Goal: Transaction & Acquisition: Purchase product/service

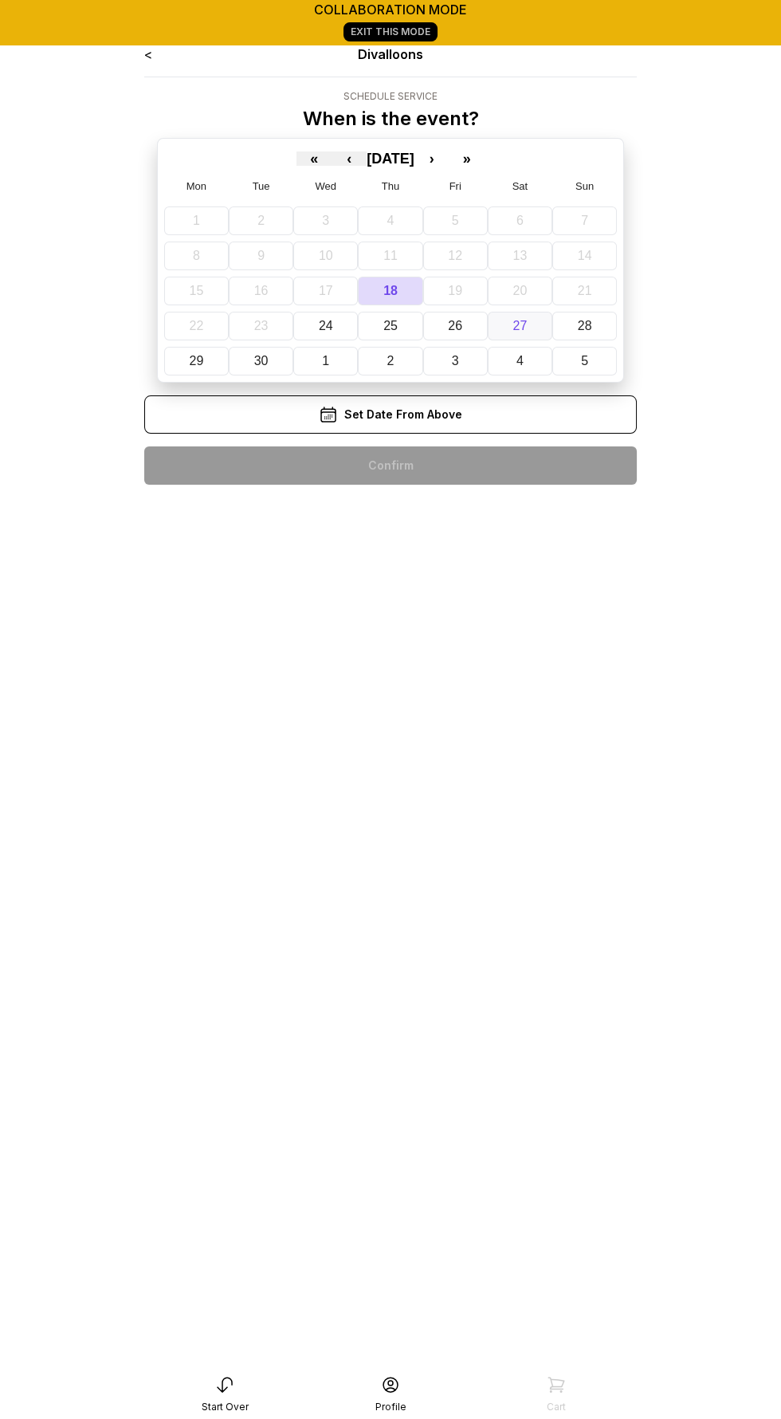
click at [526, 316] on button "27" at bounding box center [520, 326] width 65 height 29
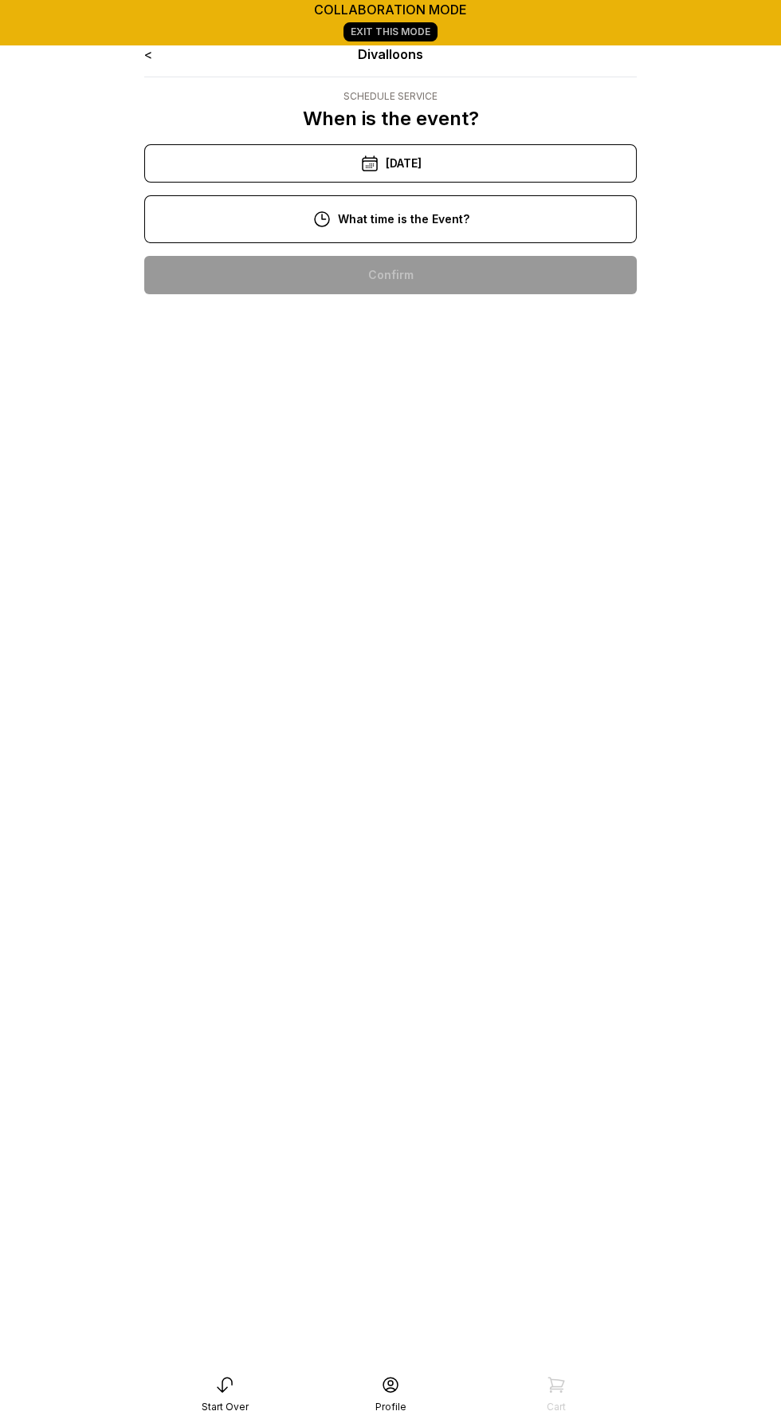
click at [438, 364] on div "2:00 pm" at bounding box center [390, 377] width 467 height 38
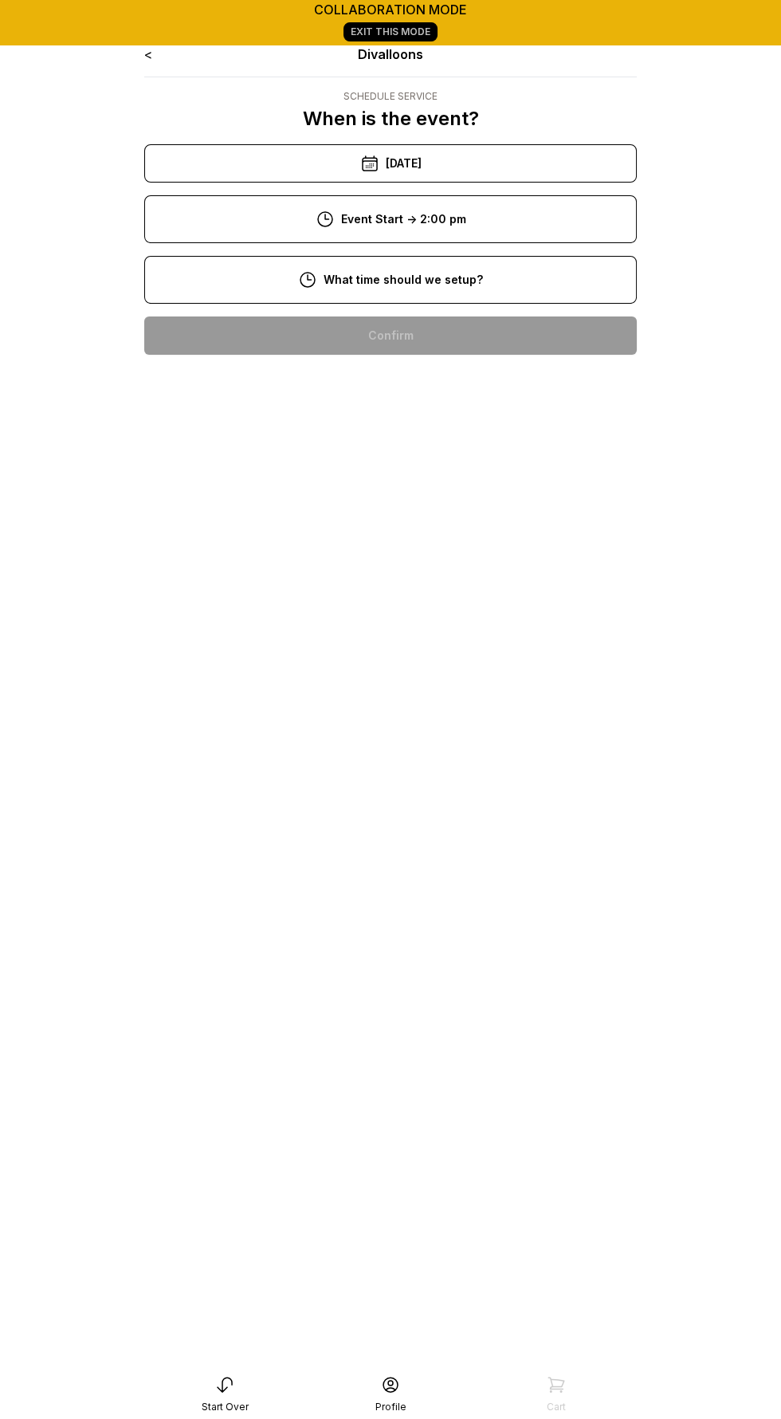
click at [440, 323] on div "10:00 am" at bounding box center [390, 335] width 467 height 38
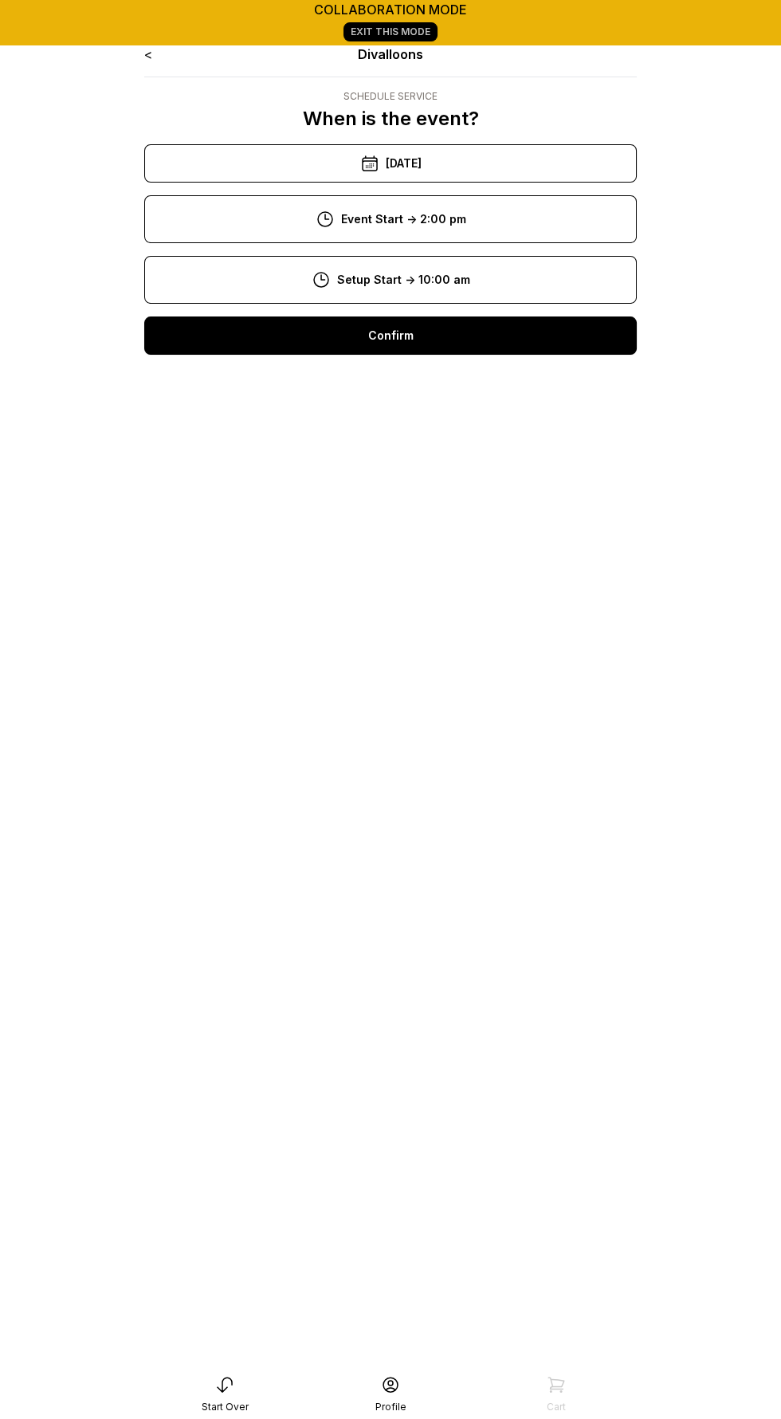
click at [462, 325] on div "Confirm" at bounding box center [390, 335] width 493 height 38
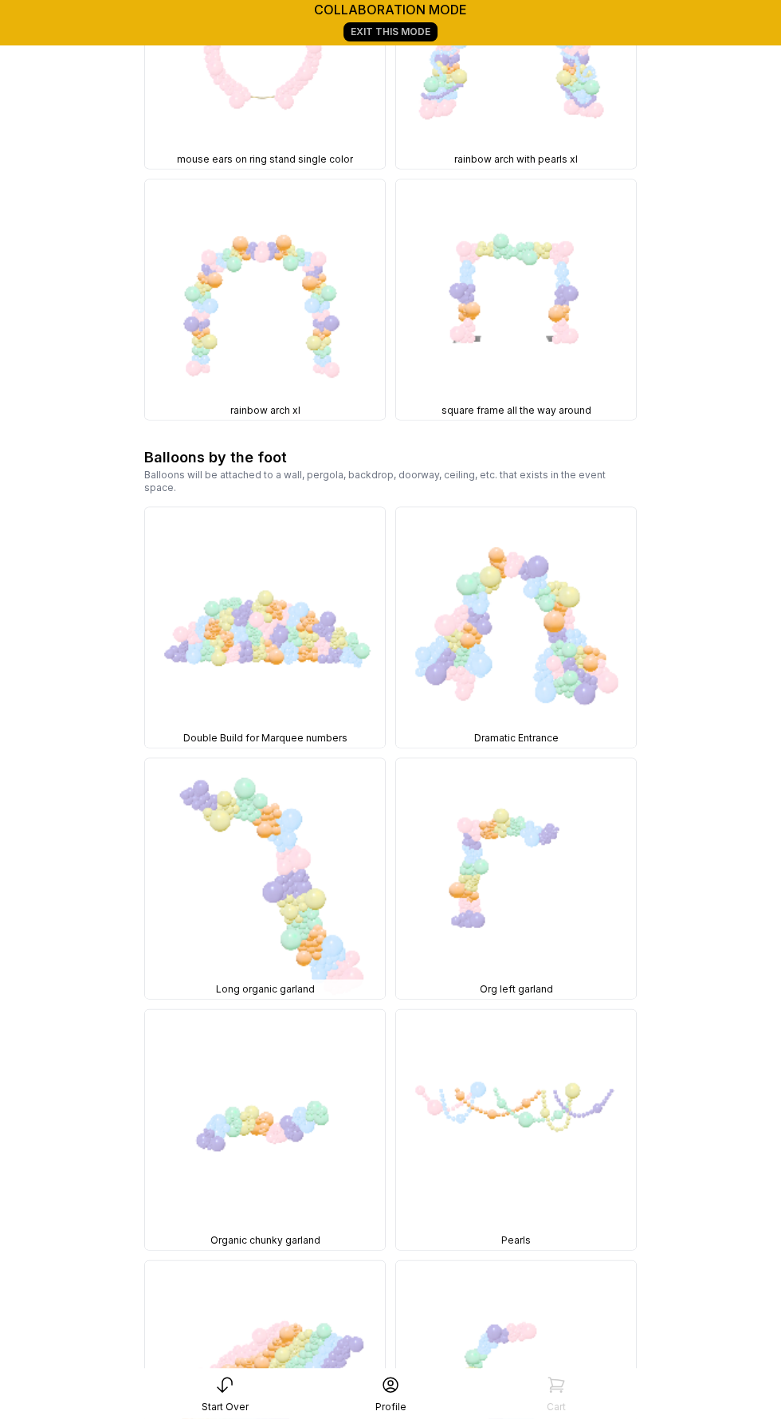
scroll to position [4544, 0]
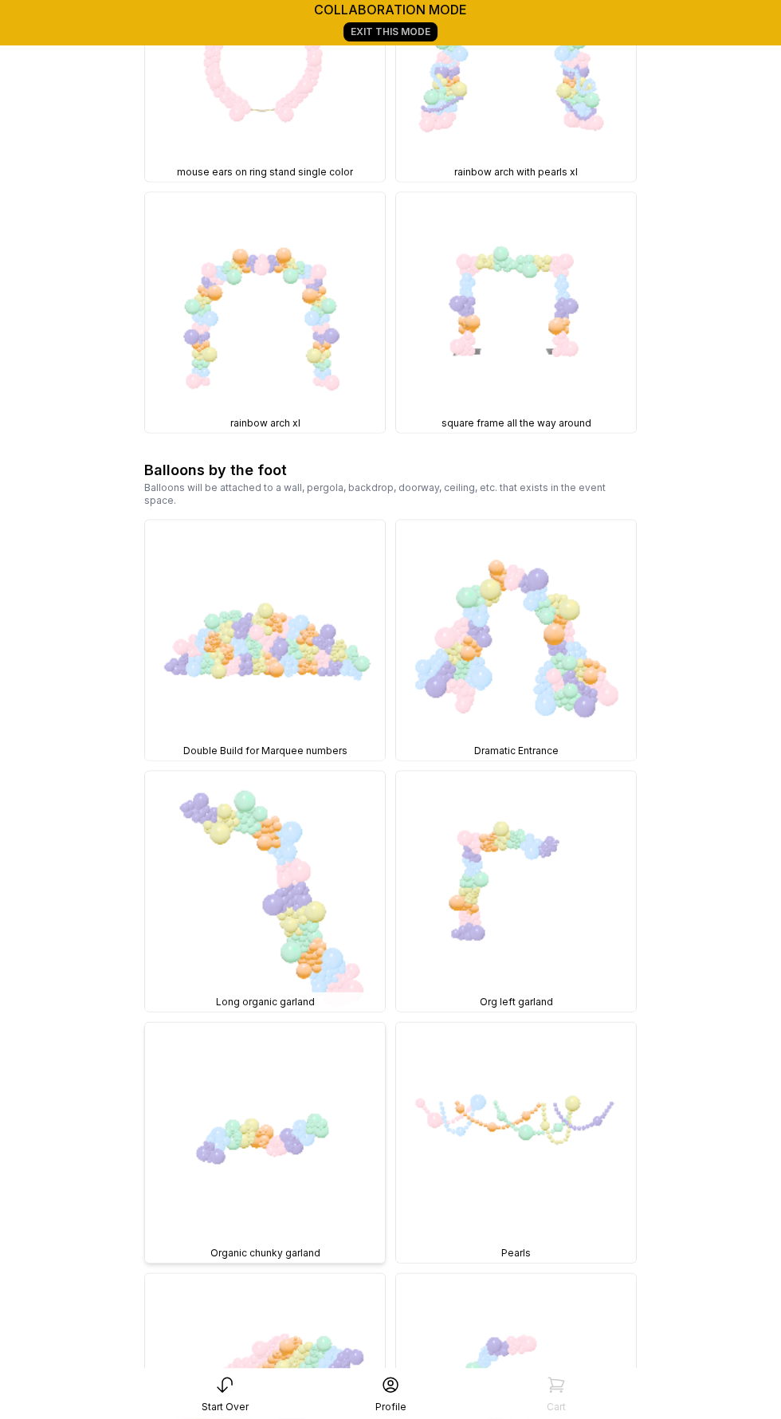
click at [300, 1023] on img at bounding box center [265, 1143] width 240 height 240
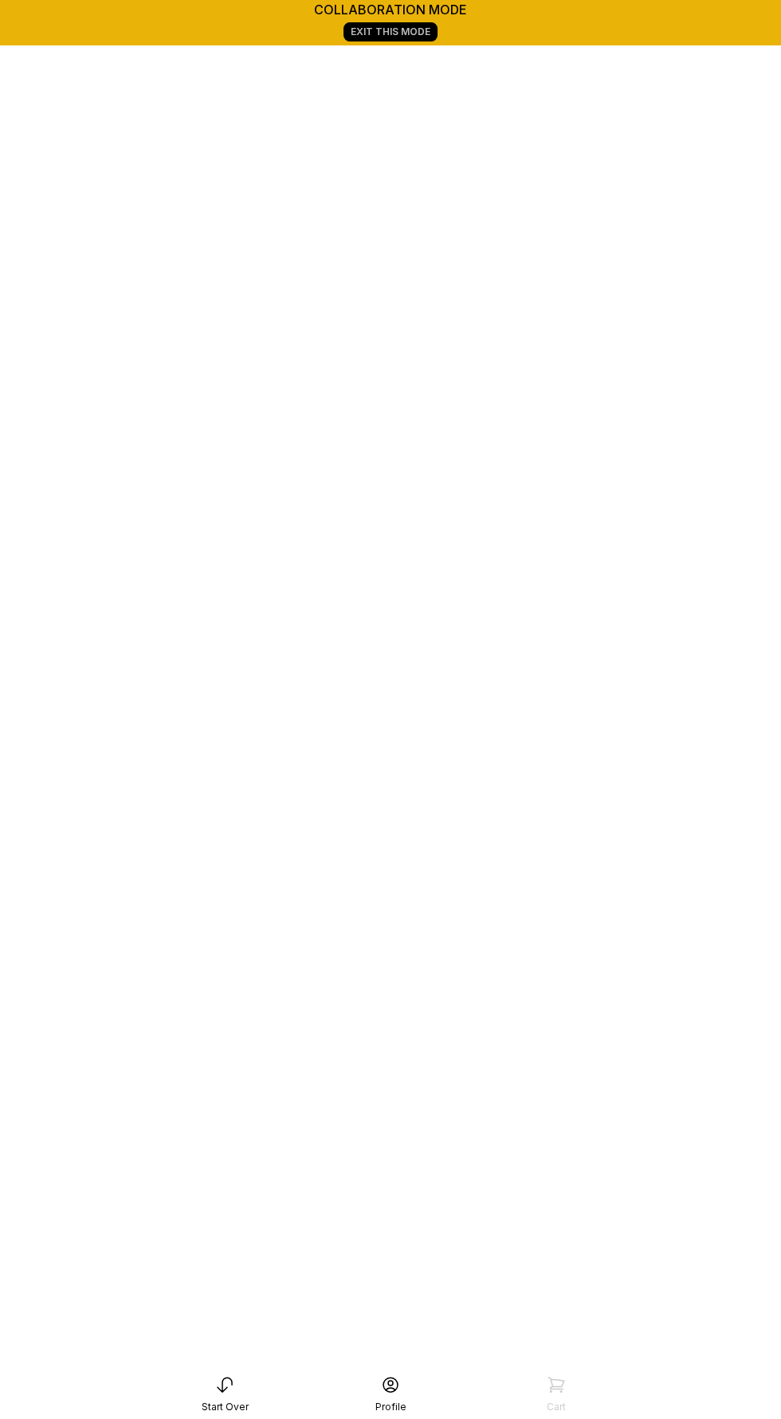
scroll to position [337, 0]
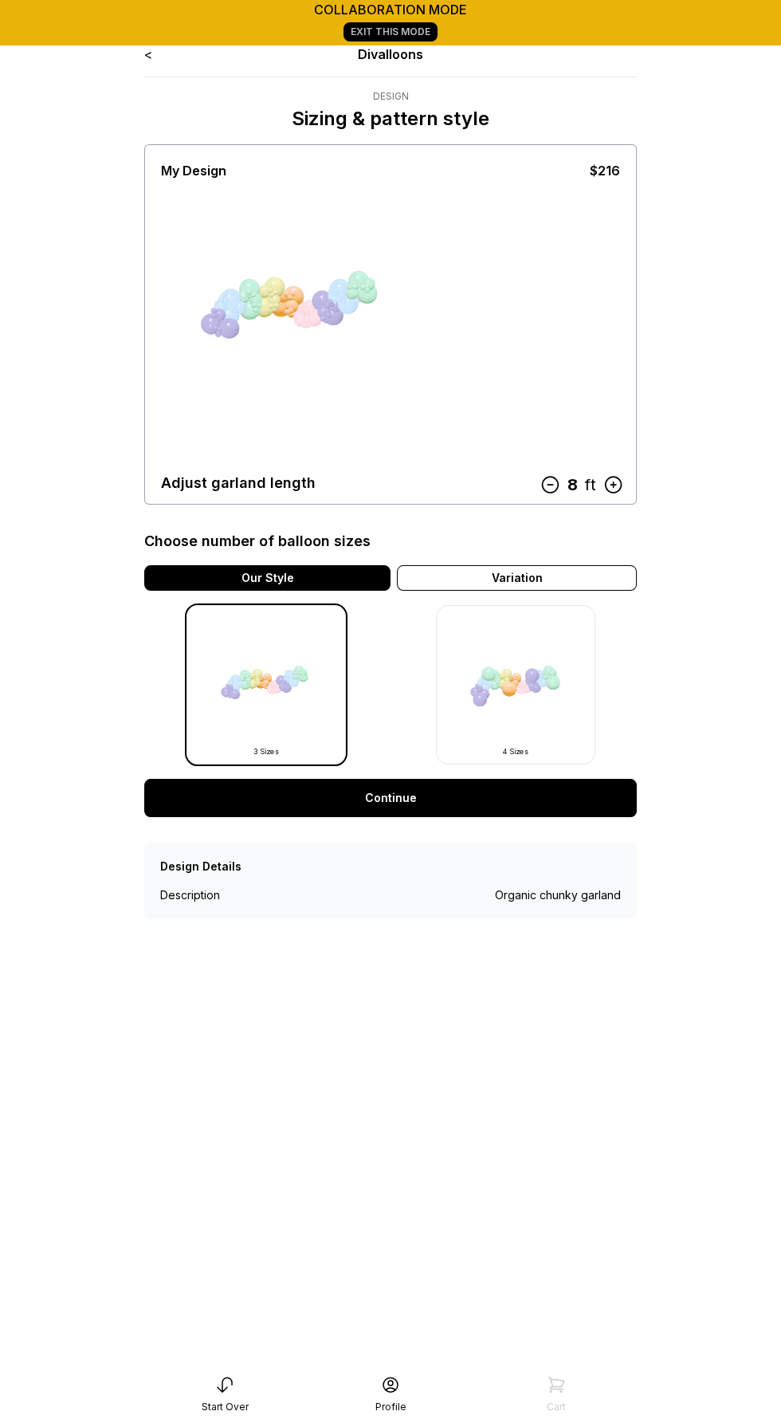
click at [617, 489] on icon at bounding box center [613, 484] width 21 height 21
click at [611, 491] on icon at bounding box center [614, 485] width 16 height 16
click at [544, 496] on div "10 ft" at bounding box center [578, 484] width 92 height 28
click at [543, 486] on icon at bounding box center [542, 484] width 21 height 21
click at [546, 483] on icon at bounding box center [550, 484] width 21 height 21
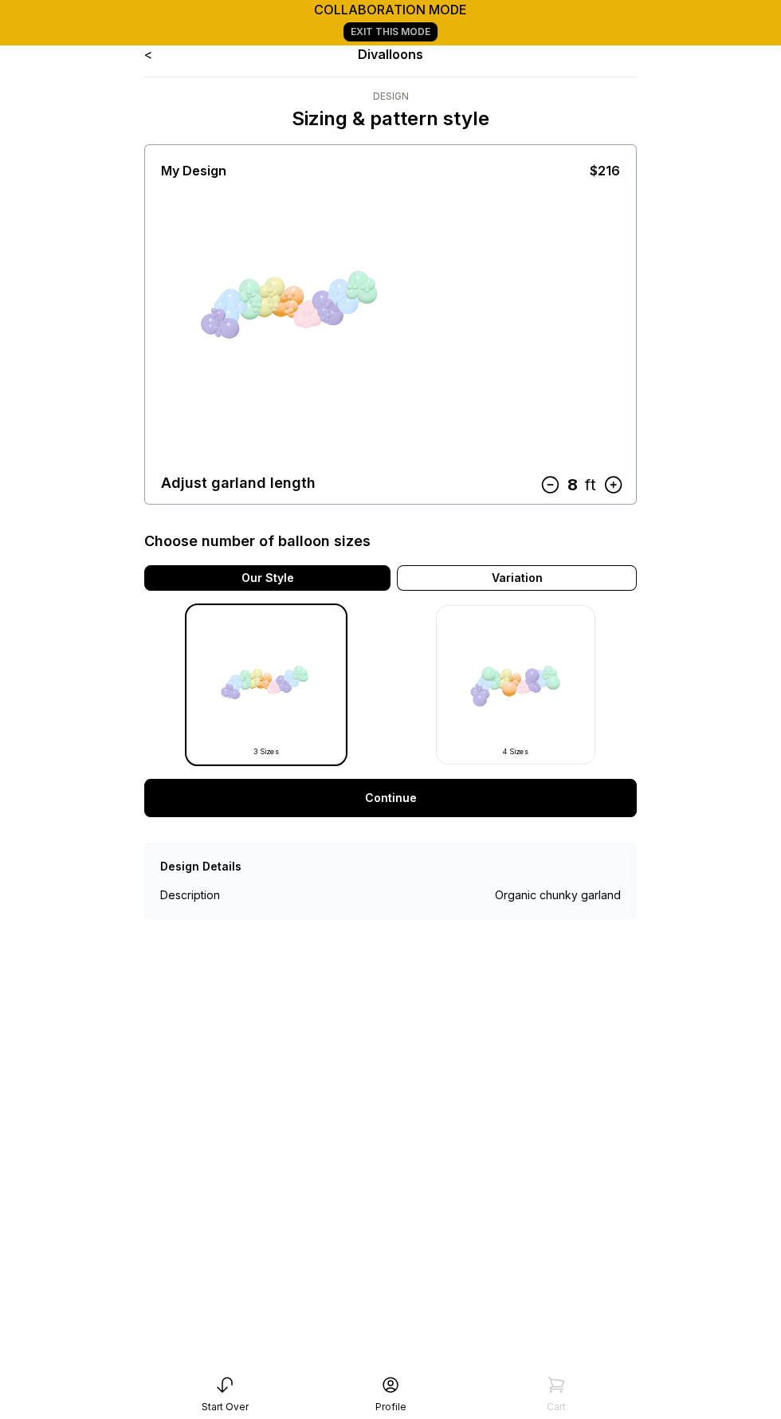
click at [510, 674] on img at bounding box center [515, 684] width 159 height 159
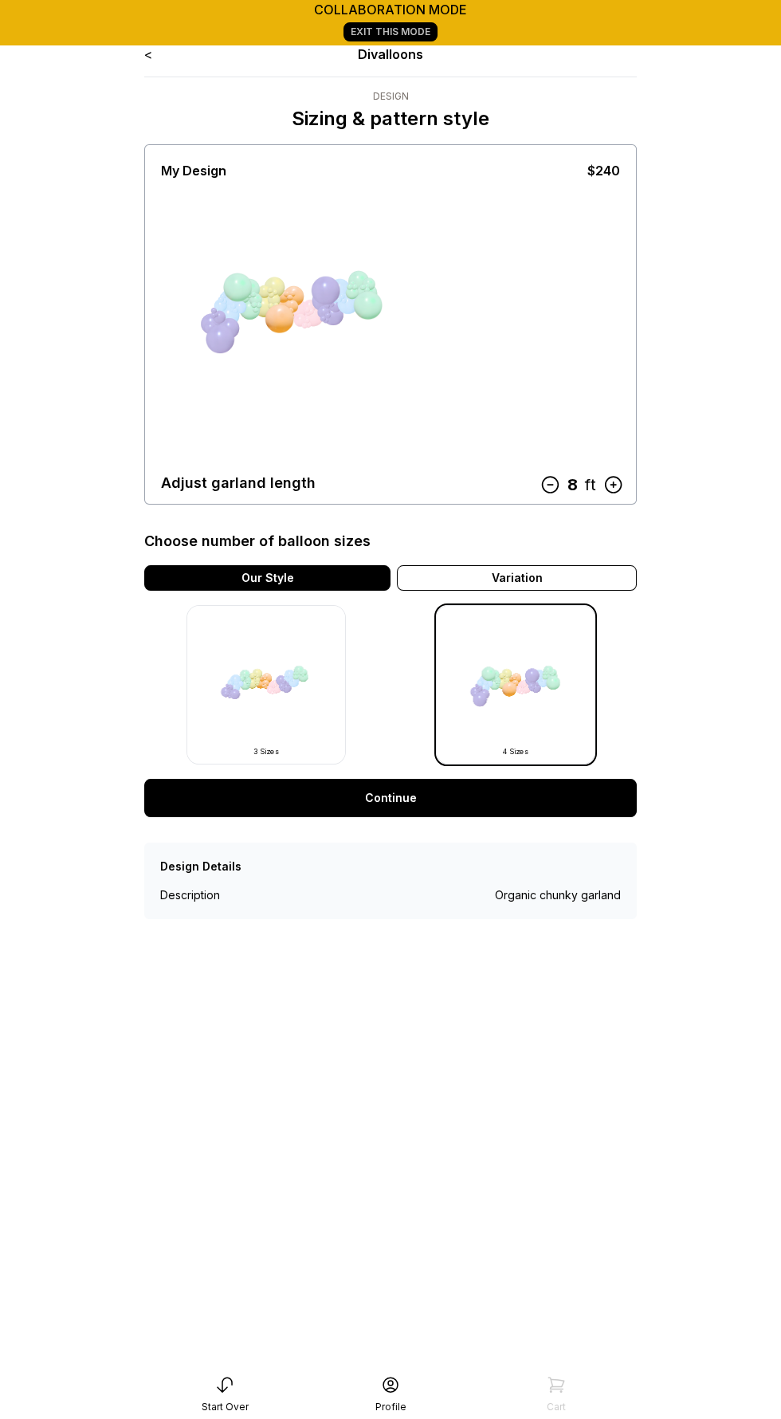
click at [555, 477] on icon at bounding box center [550, 484] width 21 height 21
click at [269, 684] on img at bounding box center [265, 684] width 159 height 159
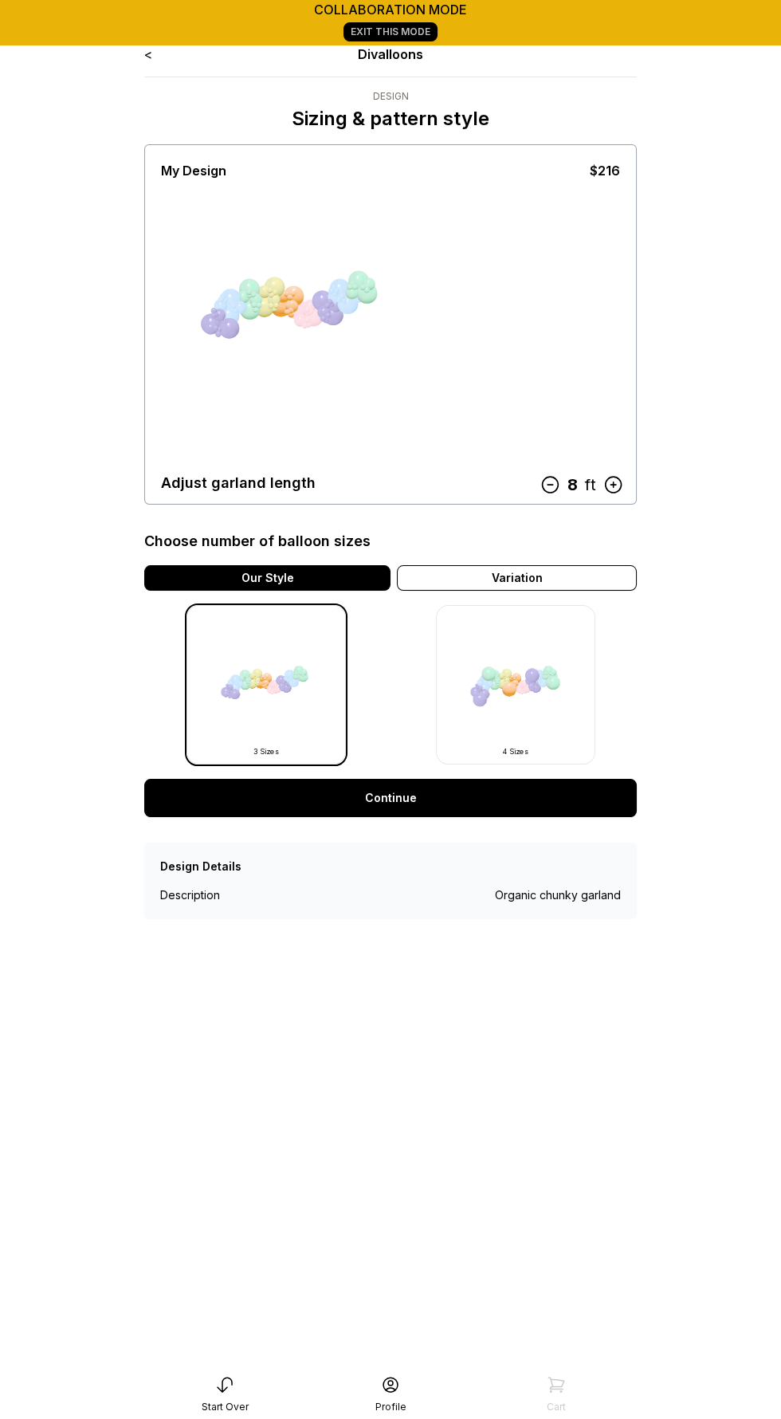
click at [614, 477] on icon at bounding box center [614, 485] width 16 height 16
click at [546, 475] on icon at bounding box center [550, 484] width 21 height 21
click at [542, 571] on div "Variation" at bounding box center [517, 578] width 240 height 26
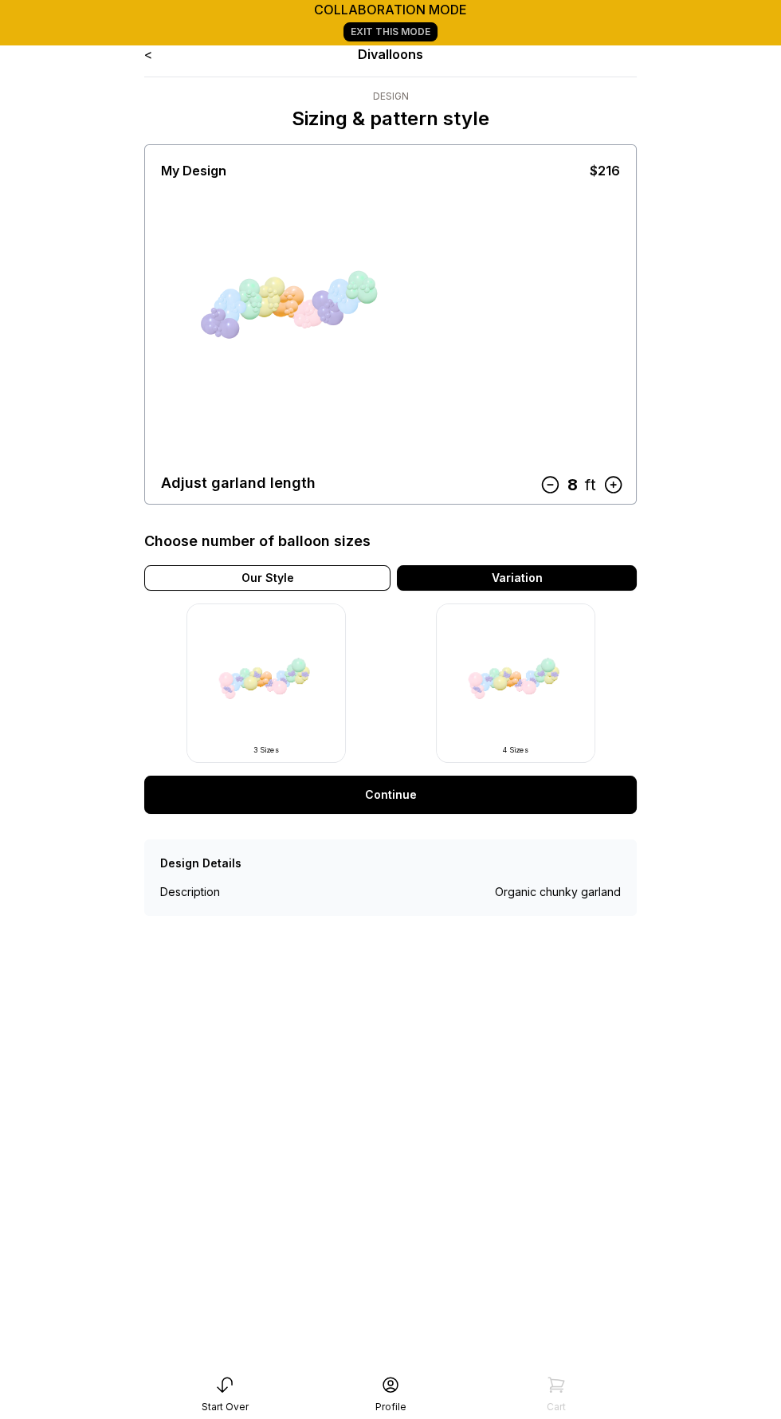
click at [508, 701] on img at bounding box center [515, 682] width 159 height 159
click at [506, 674] on img at bounding box center [515, 682] width 159 height 159
click at [138, 46] on div "< Divalloons Design Sizing & pattern style My Design $216 Adjust garland length…" at bounding box center [391, 741] width 518 height 1419
click at [149, 59] on link "<" at bounding box center [148, 54] width 8 height 16
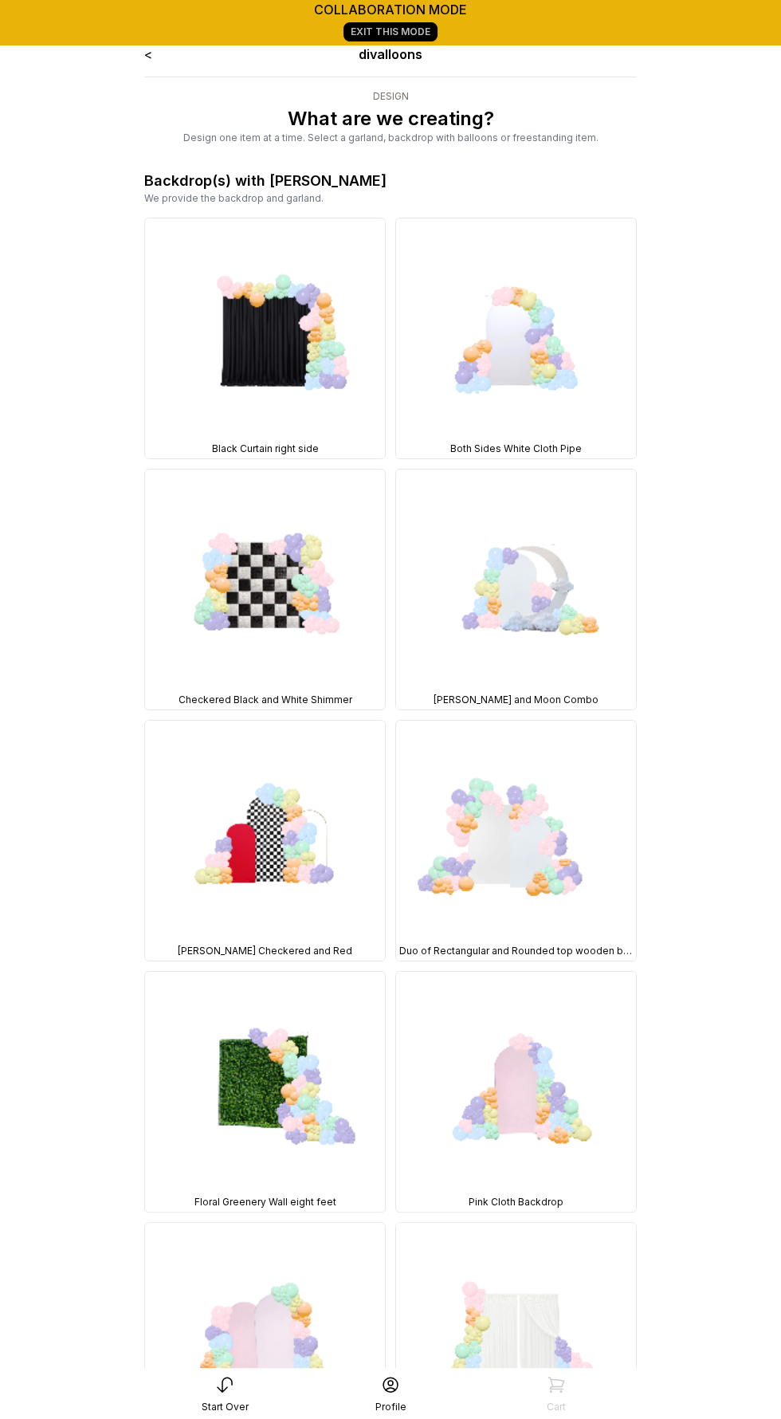
click at [144, 47] on link "<" at bounding box center [148, 54] width 8 height 16
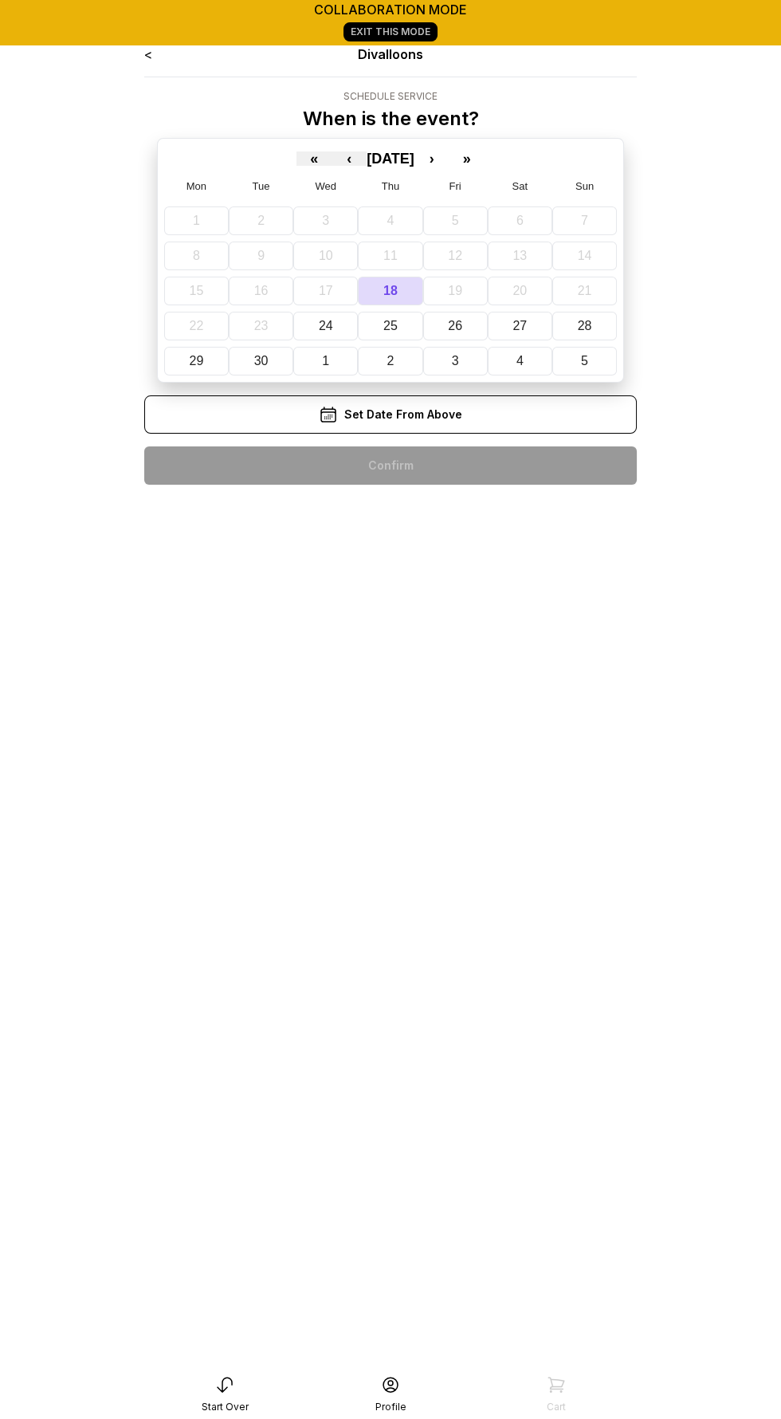
click at [436, 458] on div "< Divalloons Schedule Service When is the event? « ‹ September 2025 › » Mon Tue…" at bounding box center [390, 271] width 493 height 453
click at [512, 319] on abbr "27" at bounding box center [519, 326] width 14 height 14
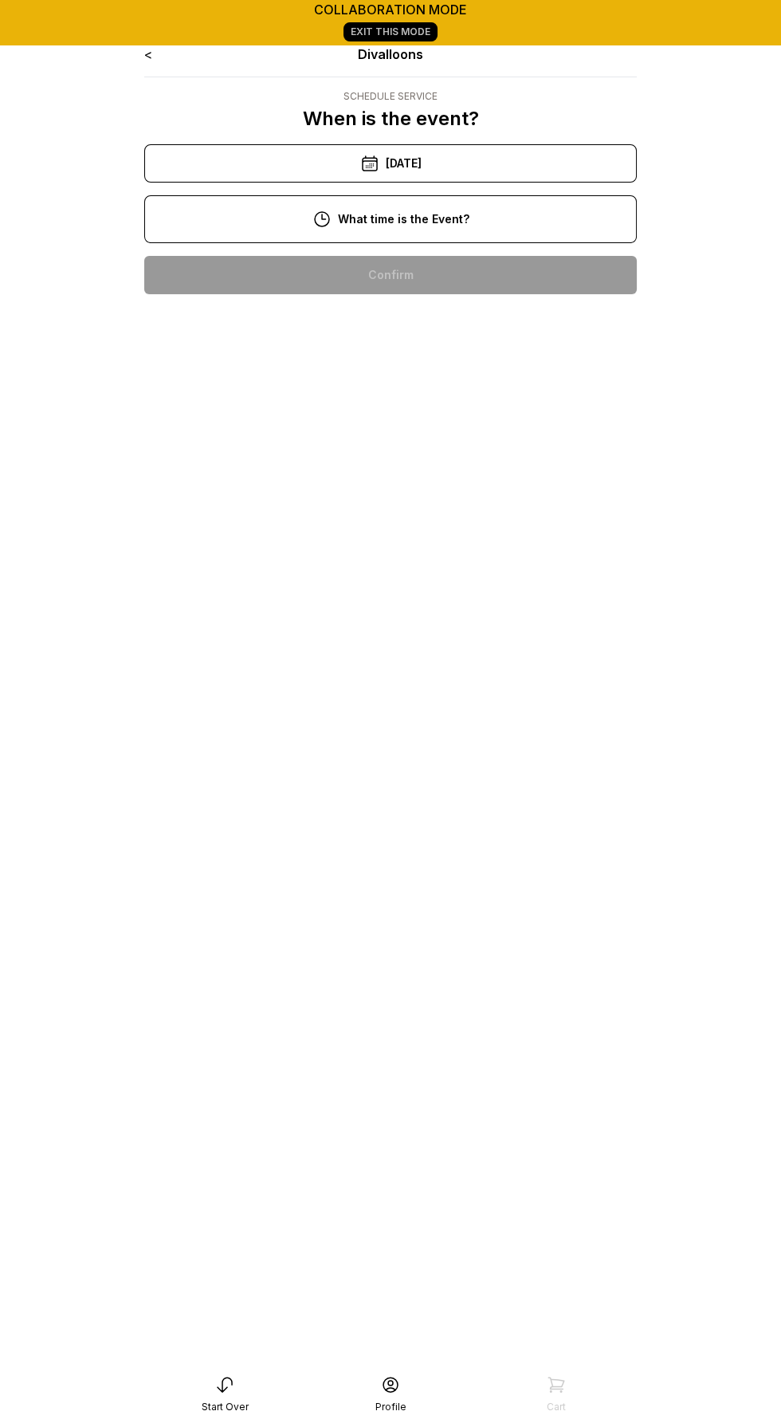
click at [426, 375] on div "2:00 pm" at bounding box center [390, 377] width 467 height 38
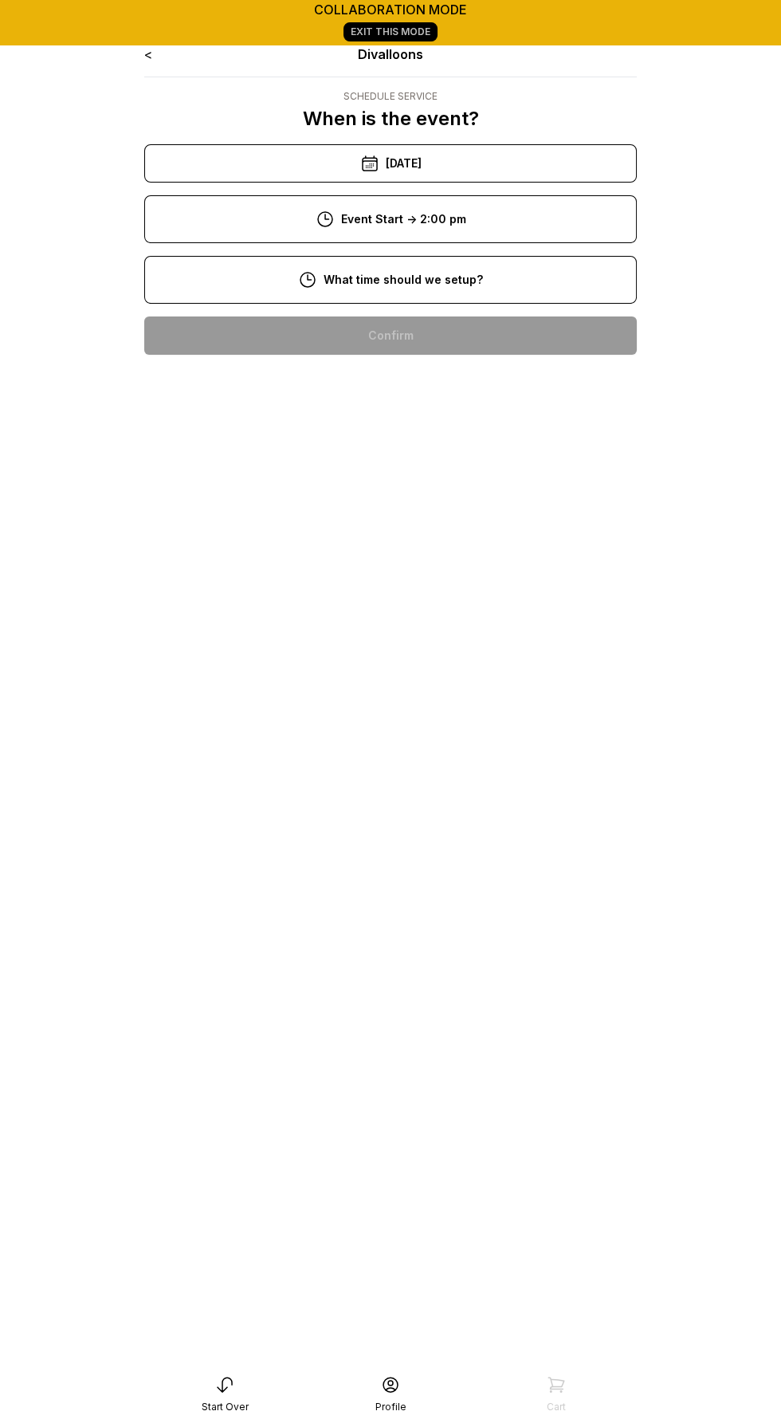
click at [398, 327] on div "10:00 am" at bounding box center [390, 335] width 467 height 38
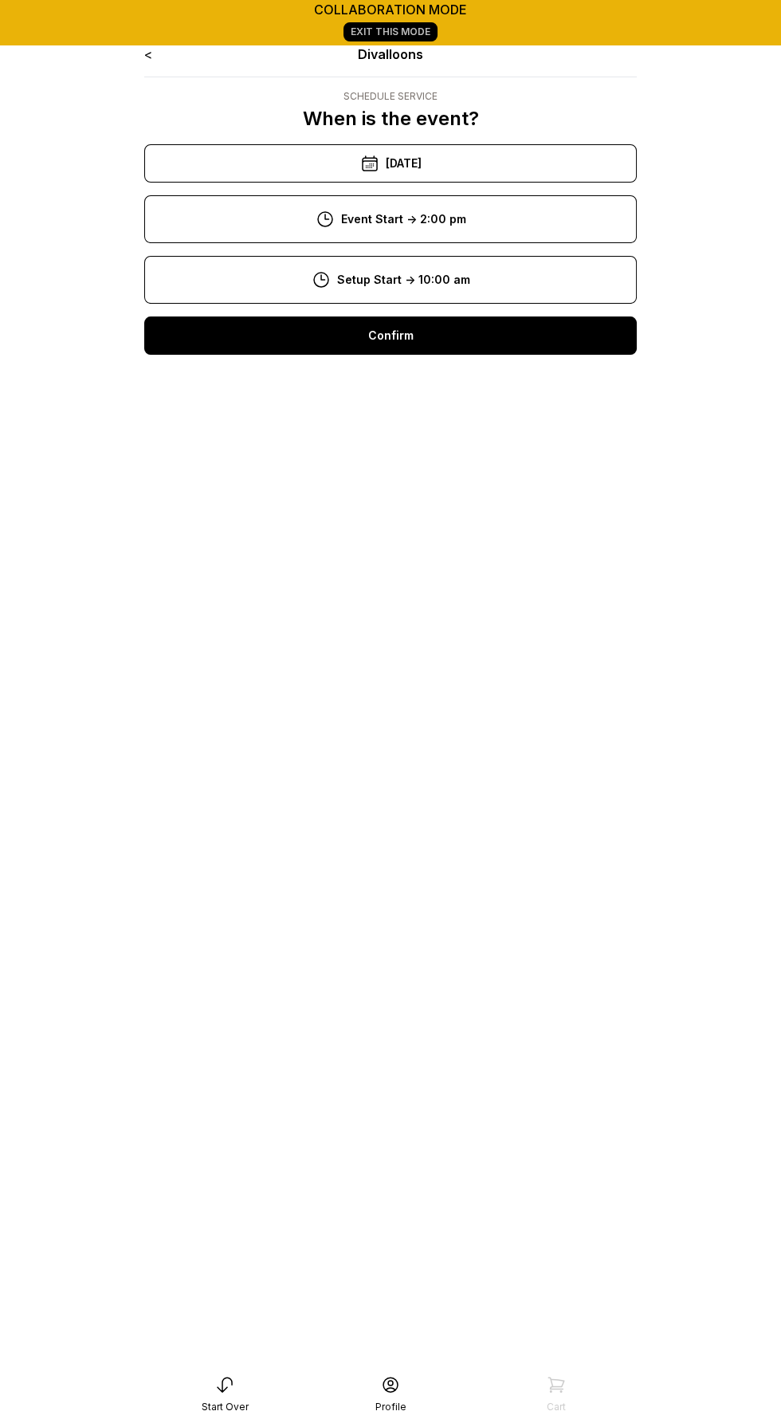
click at [421, 336] on div "Confirm" at bounding box center [390, 335] width 493 height 38
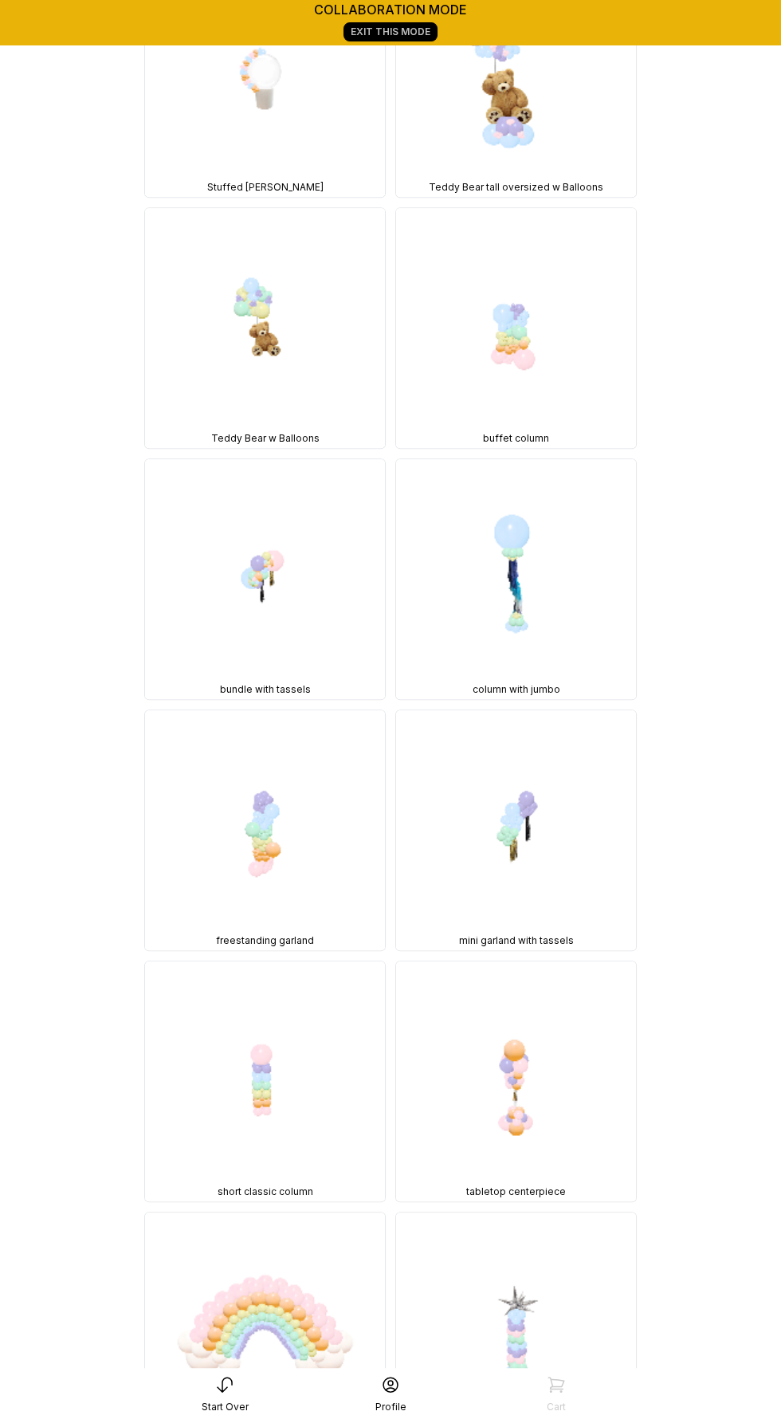
scroll to position [9966, 0]
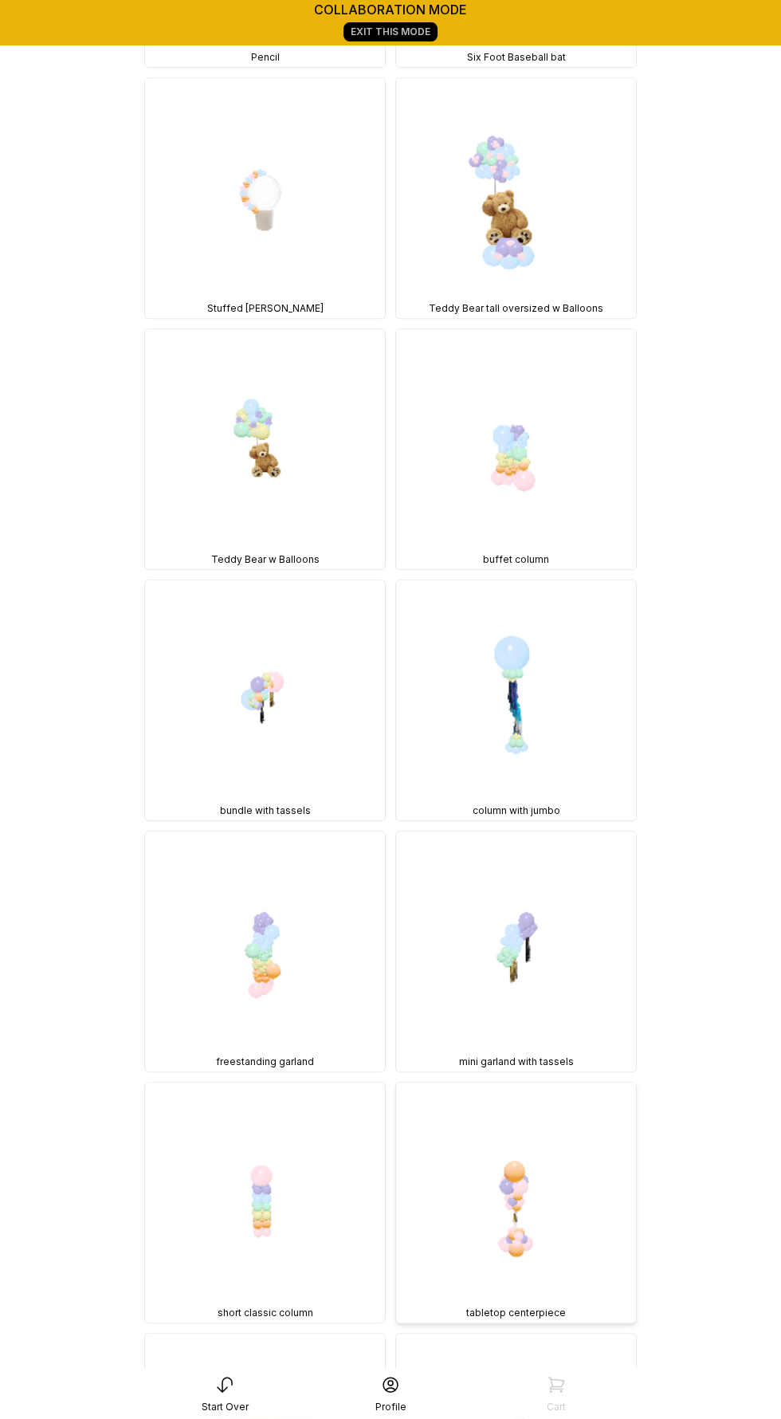
click at [551, 1082] on img at bounding box center [516, 1202] width 240 height 240
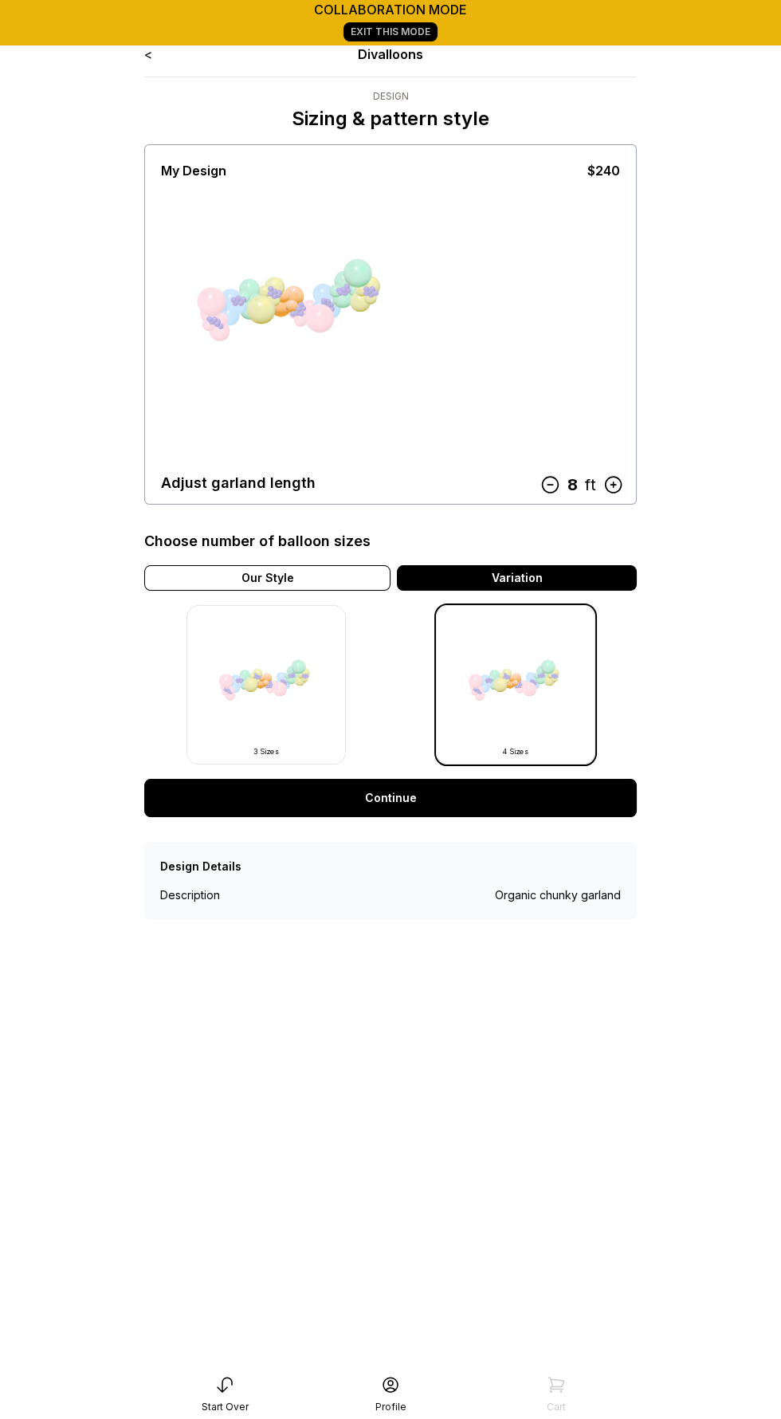
click at [545, 485] on icon at bounding box center [550, 484] width 21 height 21
click at [607, 495] on div "7 ft" at bounding box center [582, 484] width 84 height 28
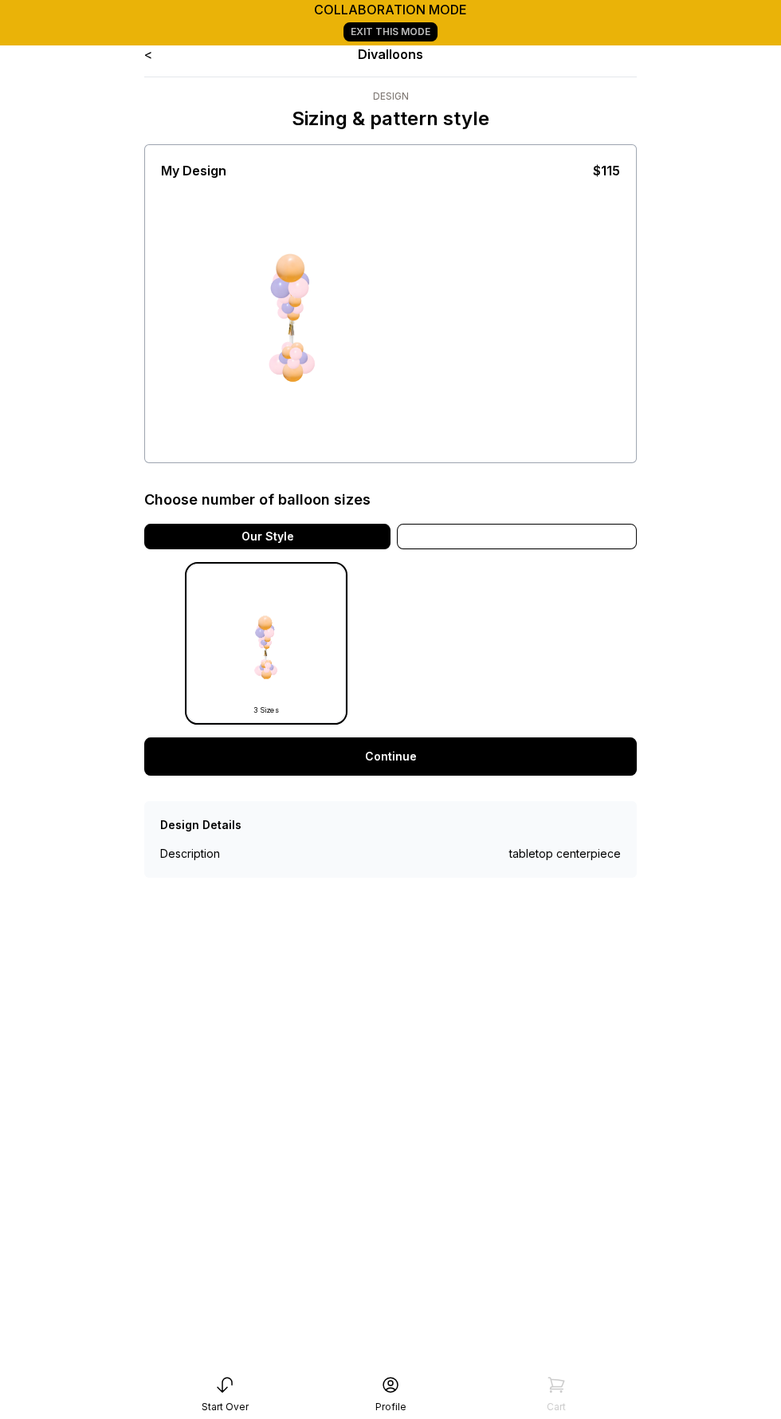
click at [509, 530] on div "Variation" at bounding box center [517, 537] width 240 height 26
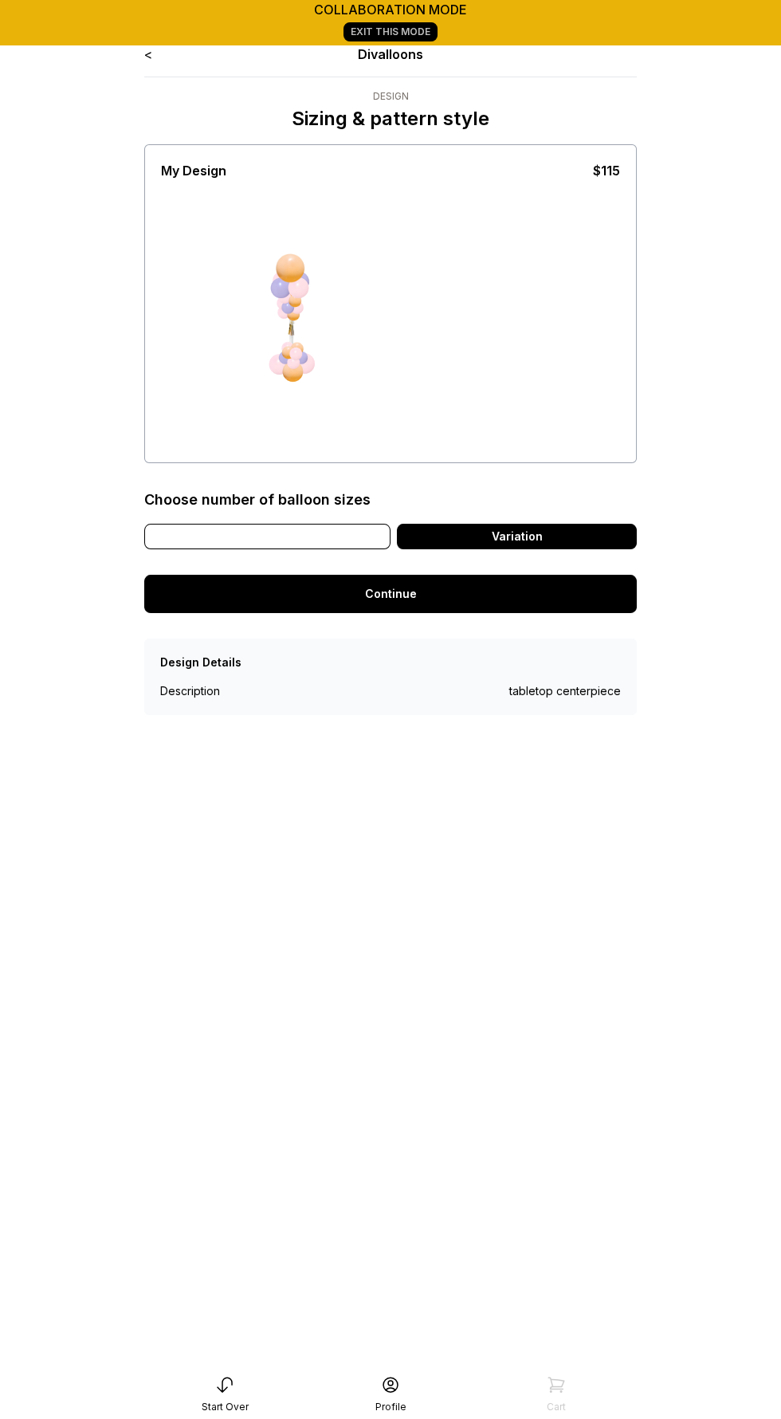
click at [295, 532] on div "Our Style" at bounding box center [267, 537] width 246 height 26
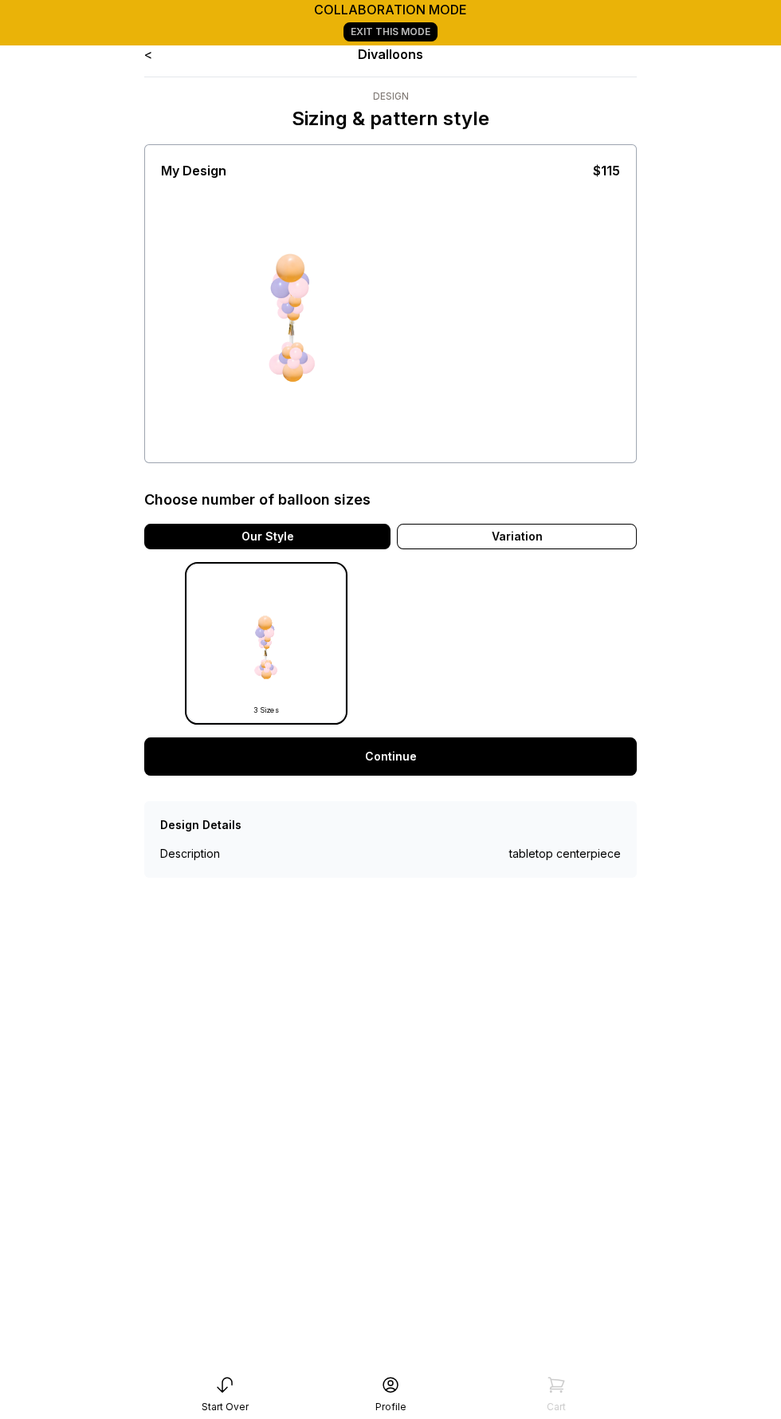
click at [405, 740] on link "Continue" at bounding box center [390, 756] width 493 height 38
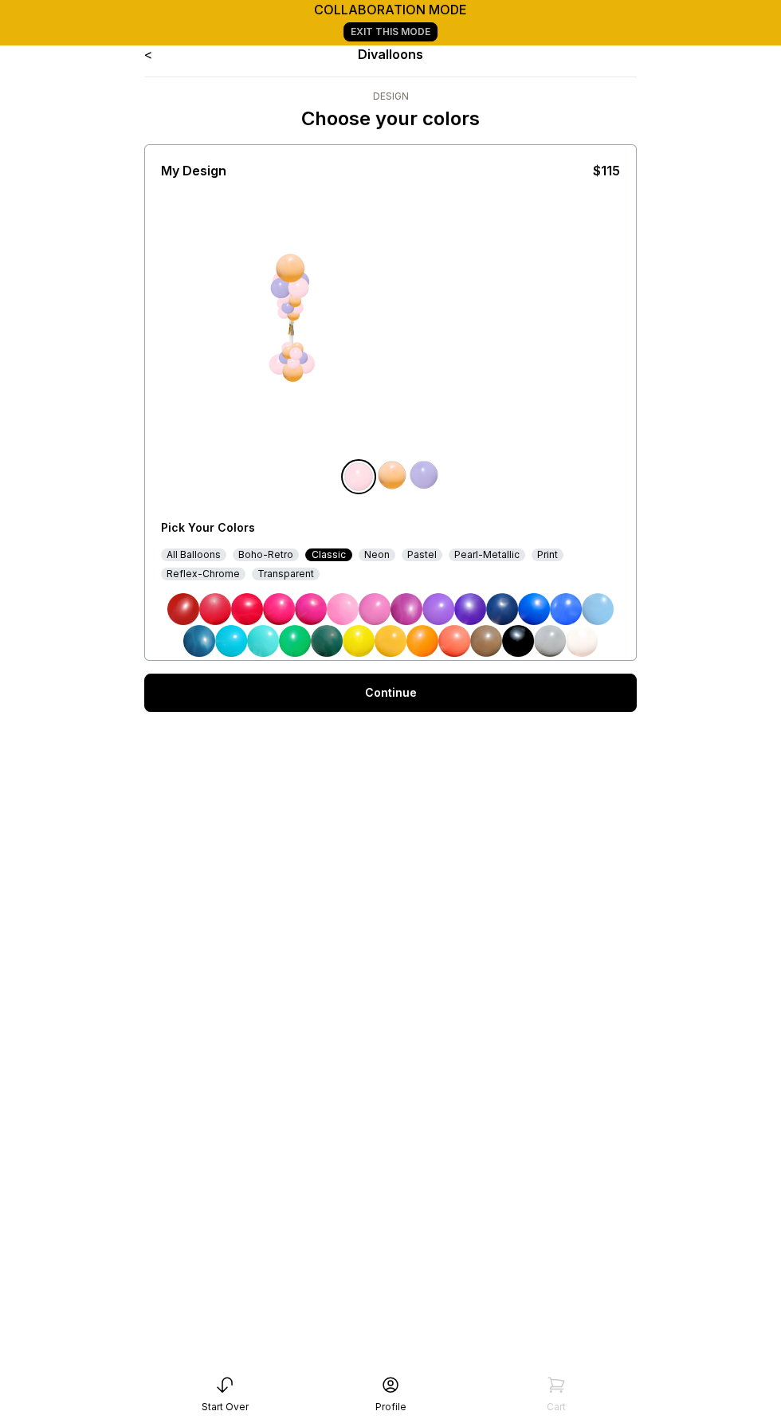
click at [361, 636] on img at bounding box center [359, 641] width 32 height 32
click at [383, 478] on img at bounding box center [392, 475] width 32 height 32
click at [416, 636] on img at bounding box center [422, 641] width 32 height 32
click at [258, 599] on img at bounding box center [247, 609] width 32 height 32
click at [222, 610] on img at bounding box center [215, 609] width 32 height 32
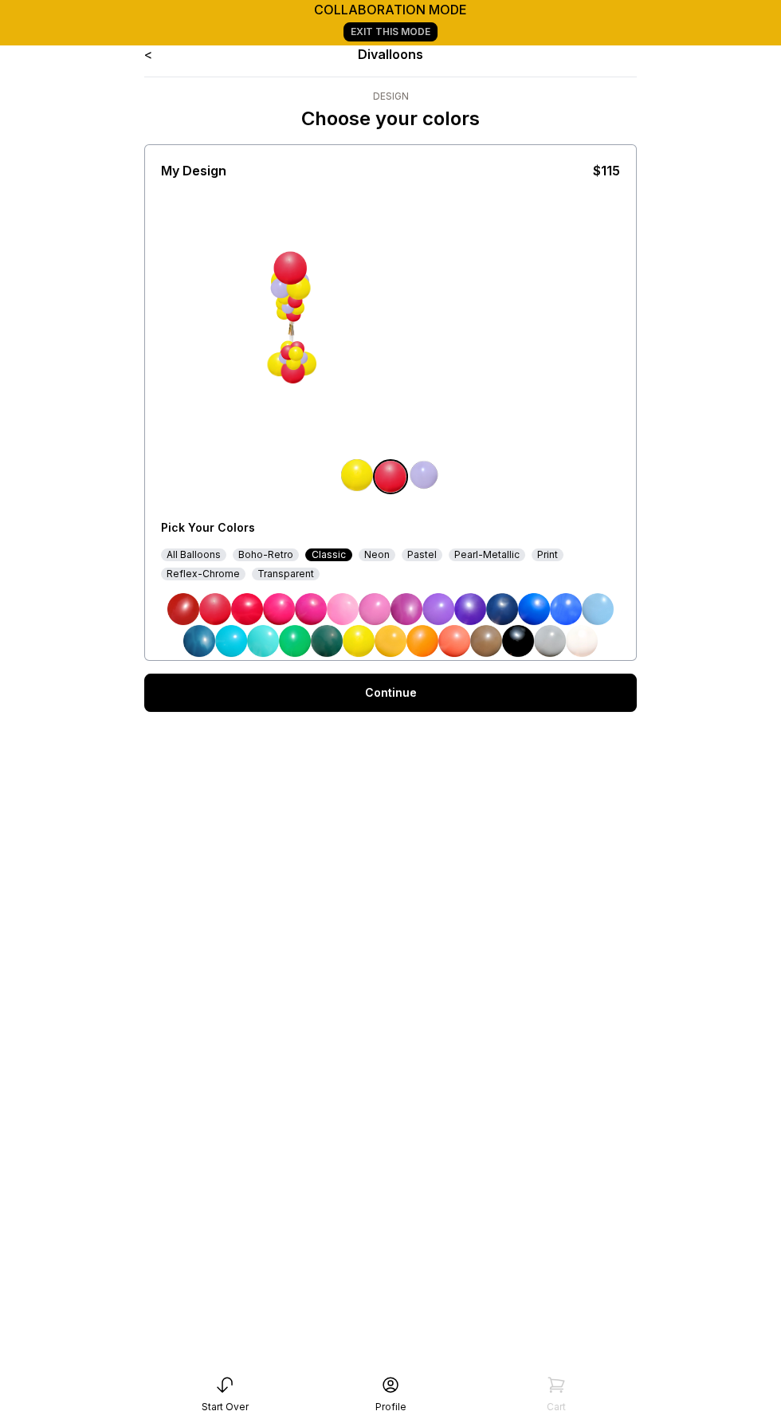
click at [202, 548] on div "All Balloons" at bounding box center [193, 554] width 65 height 13
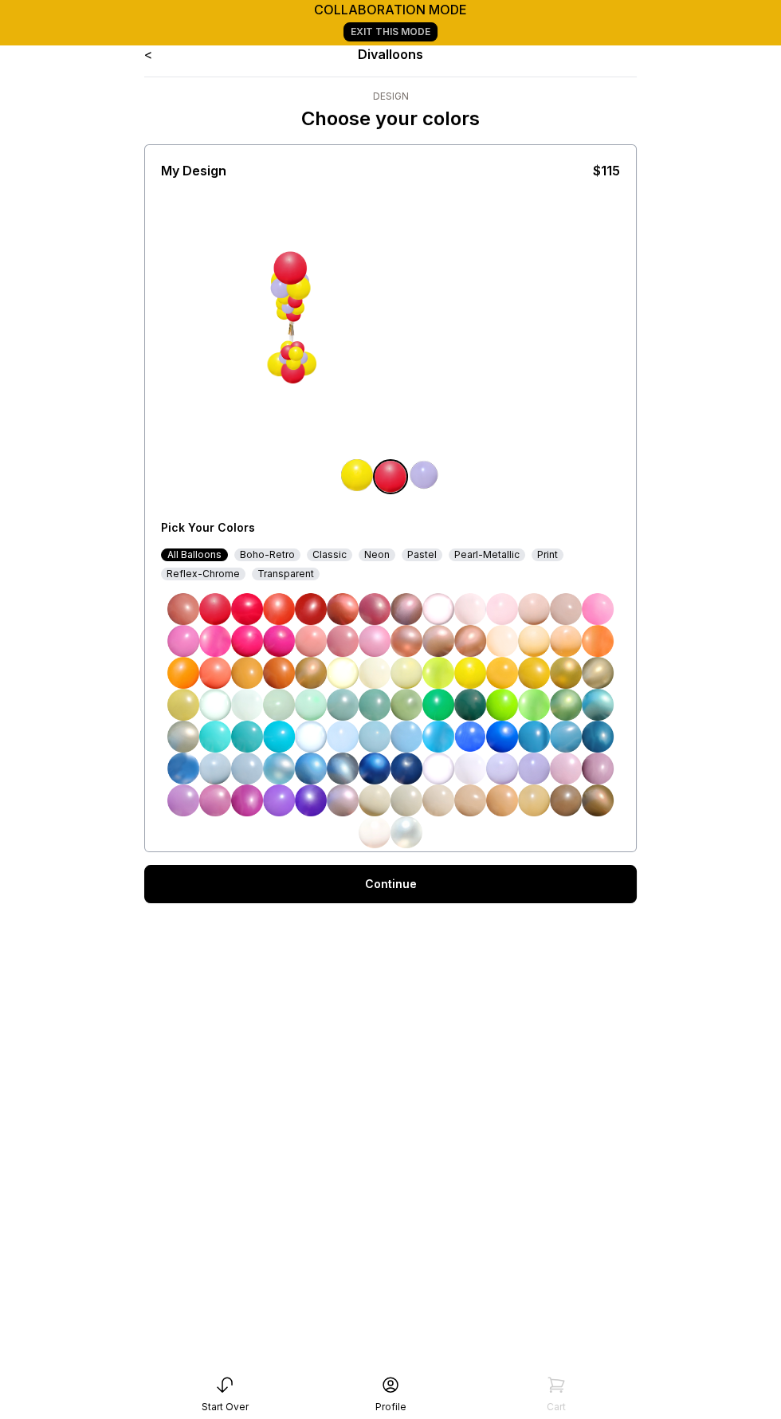
click at [214, 602] on img at bounding box center [215, 609] width 32 height 32
click at [249, 610] on img at bounding box center [247, 609] width 32 height 32
click at [215, 602] on img at bounding box center [215, 609] width 32 height 32
click at [426, 461] on img at bounding box center [424, 475] width 32 height 32
click at [442, 693] on img at bounding box center [438, 705] width 32 height 32
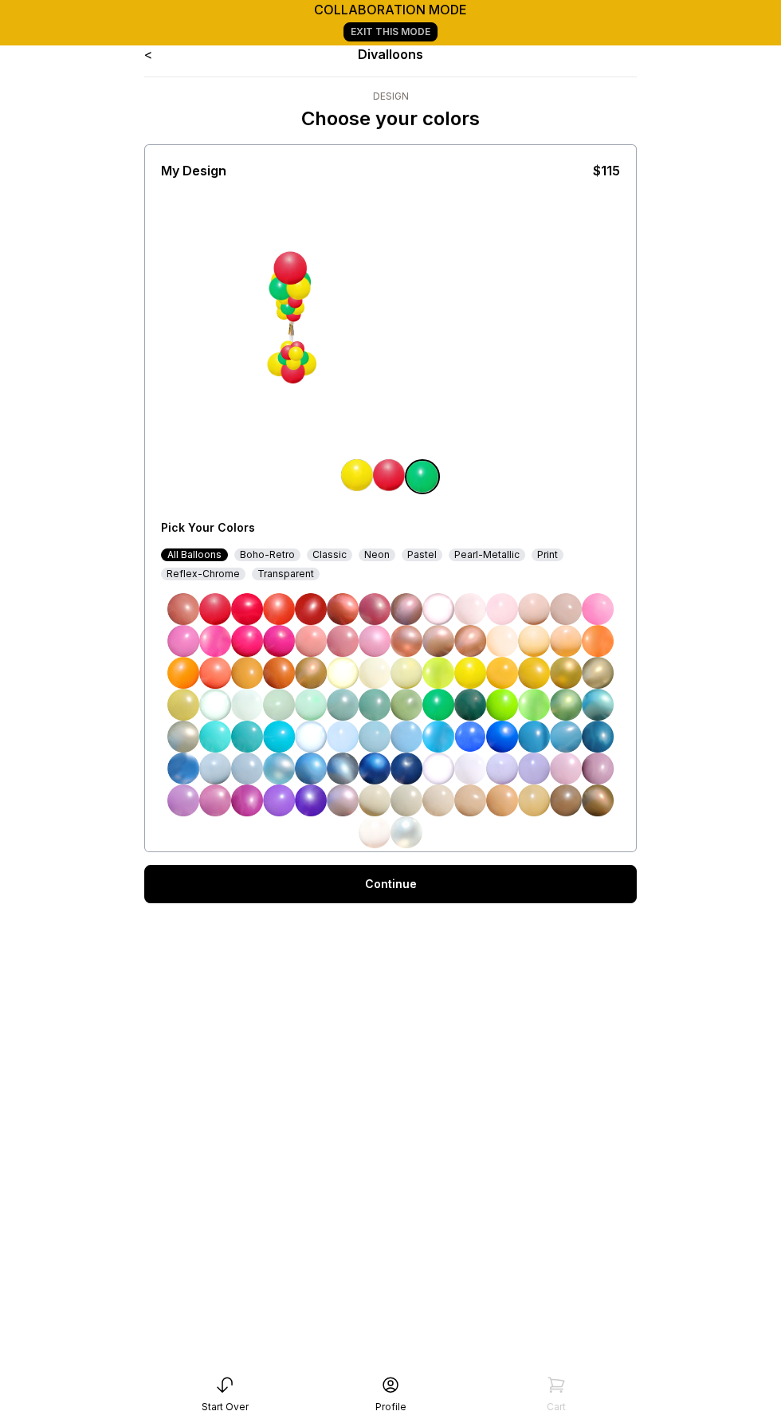
click at [474, 691] on img at bounding box center [470, 705] width 32 height 32
click at [500, 701] on img at bounding box center [502, 705] width 32 height 32
click at [436, 705] on img at bounding box center [438, 705] width 32 height 32
click at [472, 701] on img at bounding box center [470, 705] width 32 height 32
click at [371, 695] on img at bounding box center [375, 705] width 32 height 32
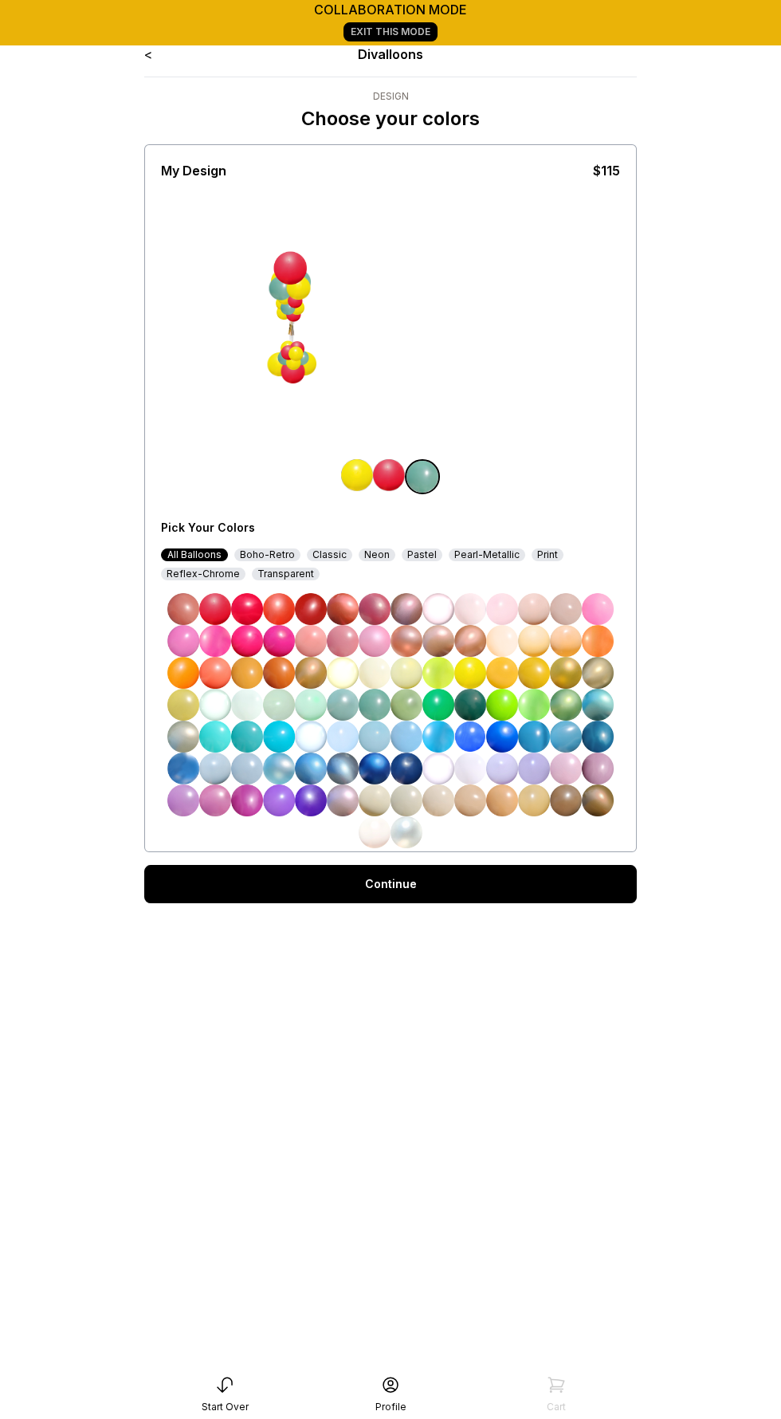
click at [402, 705] on img at bounding box center [407, 705] width 32 height 32
click at [368, 701] on img at bounding box center [375, 705] width 32 height 32
click at [467, 695] on img at bounding box center [470, 705] width 32 height 32
click at [434, 695] on img at bounding box center [438, 705] width 32 height 32
click at [538, 693] on img at bounding box center [534, 705] width 32 height 32
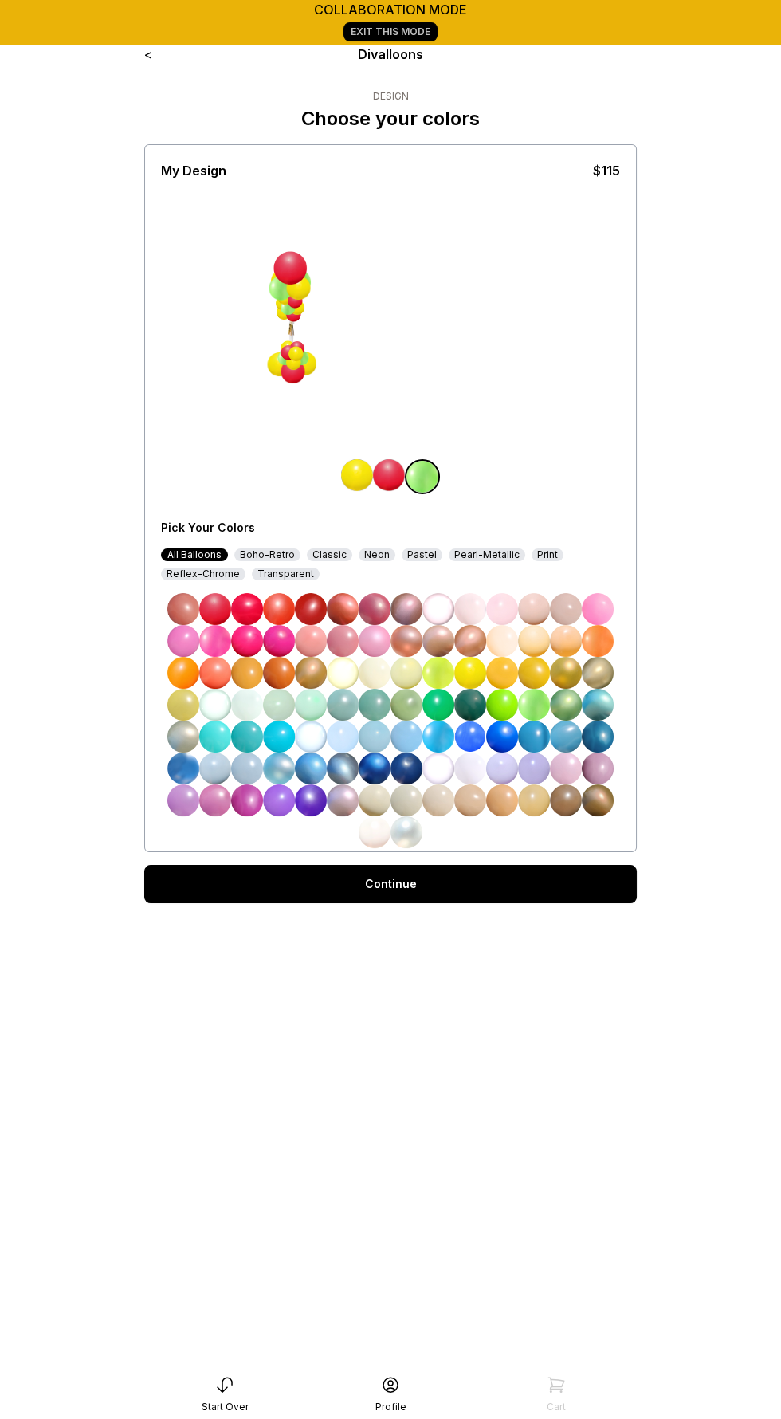
click at [497, 693] on img at bounding box center [502, 705] width 32 height 32
click at [471, 694] on img at bounding box center [470, 705] width 32 height 32
click at [446, 692] on img at bounding box center [438, 705] width 32 height 32
click at [469, 693] on img at bounding box center [470, 705] width 32 height 32
click at [499, 734] on img at bounding box center [502, 736] width 32 height 32
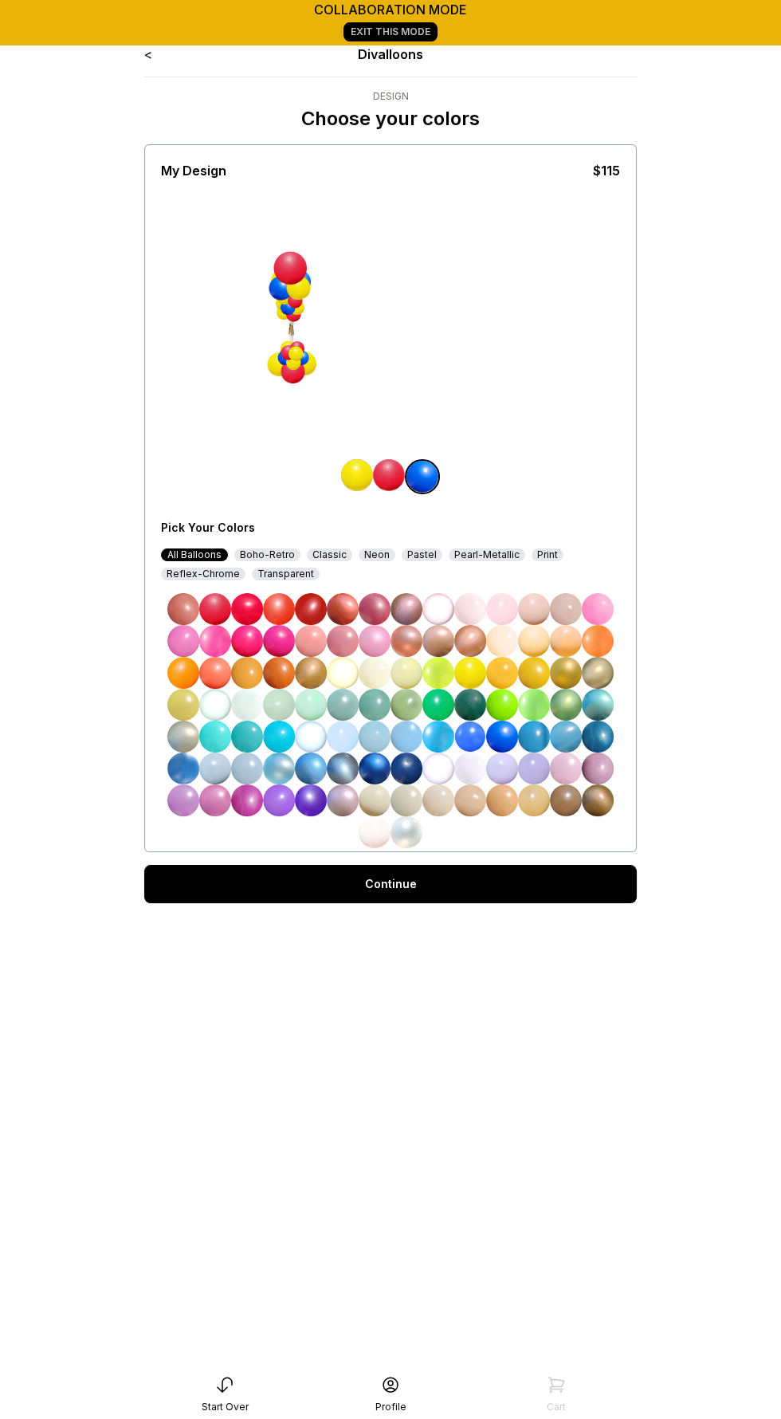
click at [183, 657] on img at bounding box center [183, 673] width 32 height 32
click at [437, 680] on img at bounding box center [438, 673] width 32 height 32
click at [328, 554] on div "Classic" at bounding box center [329, 554] width 45 height 13
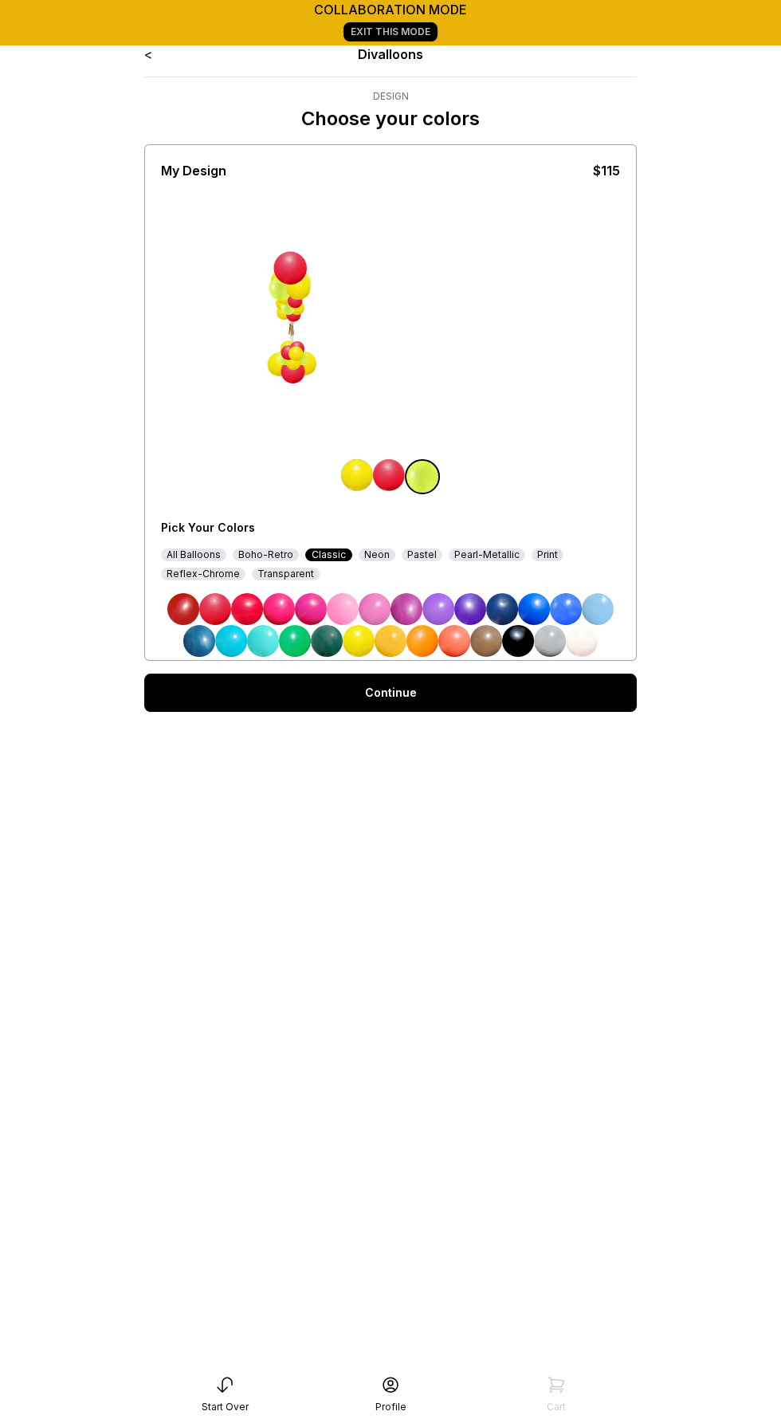
click at [326, 637] on img at bounding box center [327, 641] width 32 height 32
click at [463, 698] on link "Continue" at bounding box center [390, 692] width 493 height 38
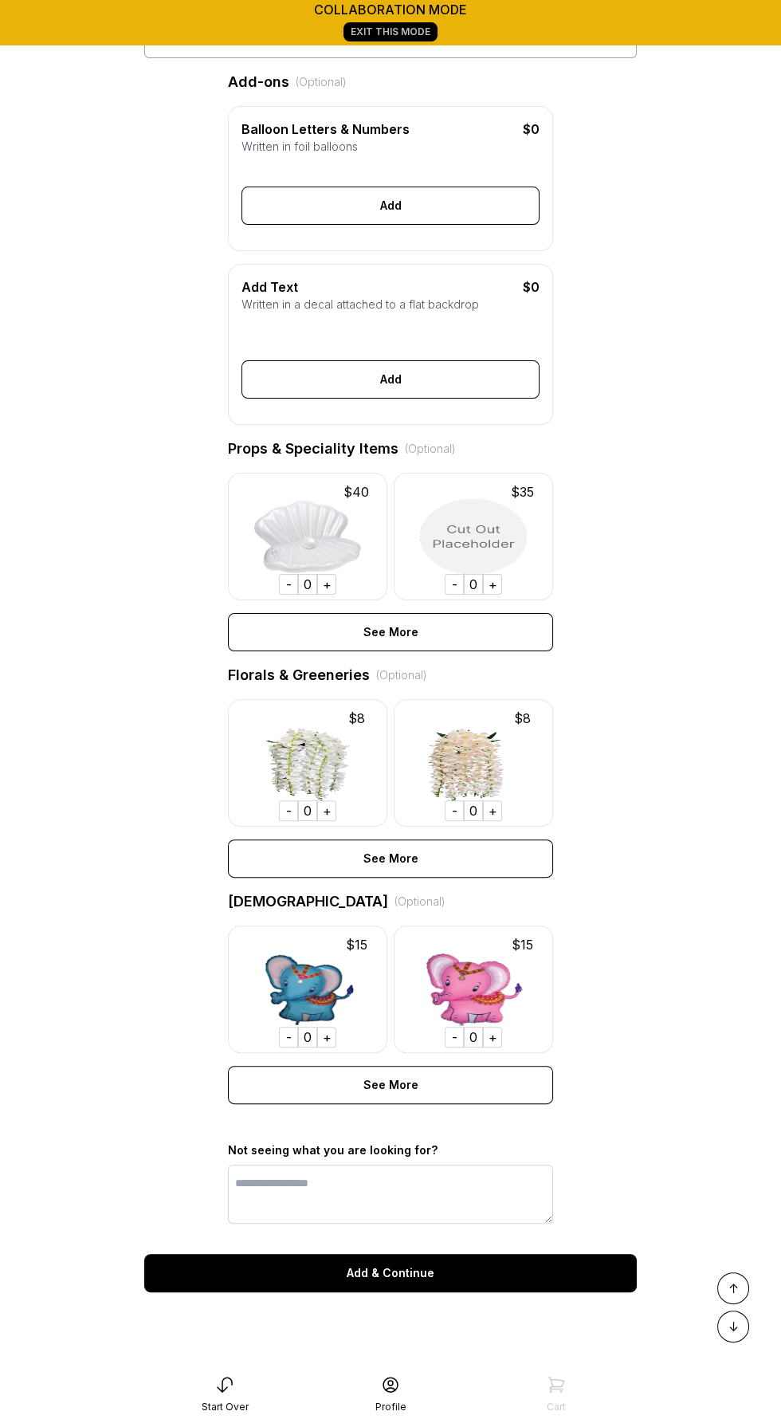
scroll to position [406, 0]
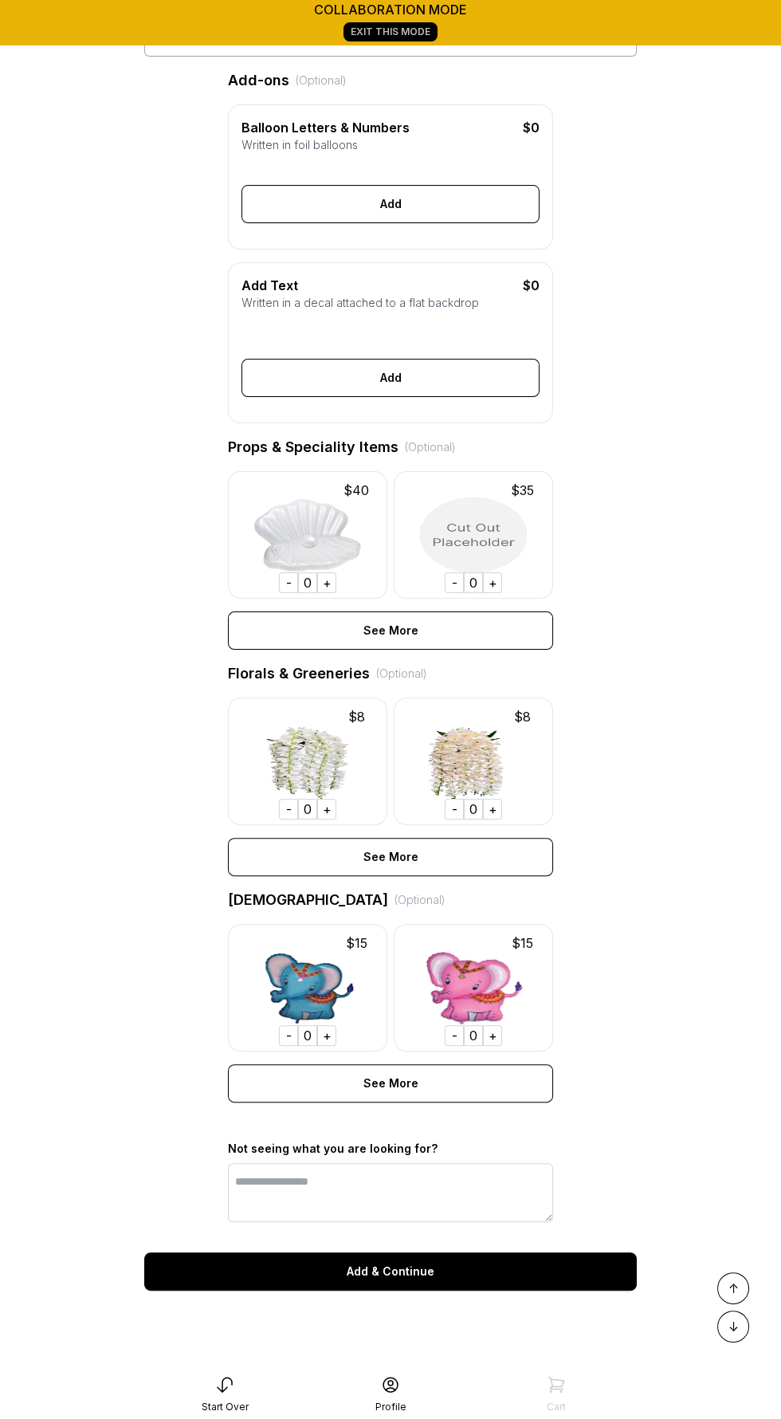
click at [470, 1261] on div "Add & Continue" at bounding box center [390, 1271] width 493 height 38
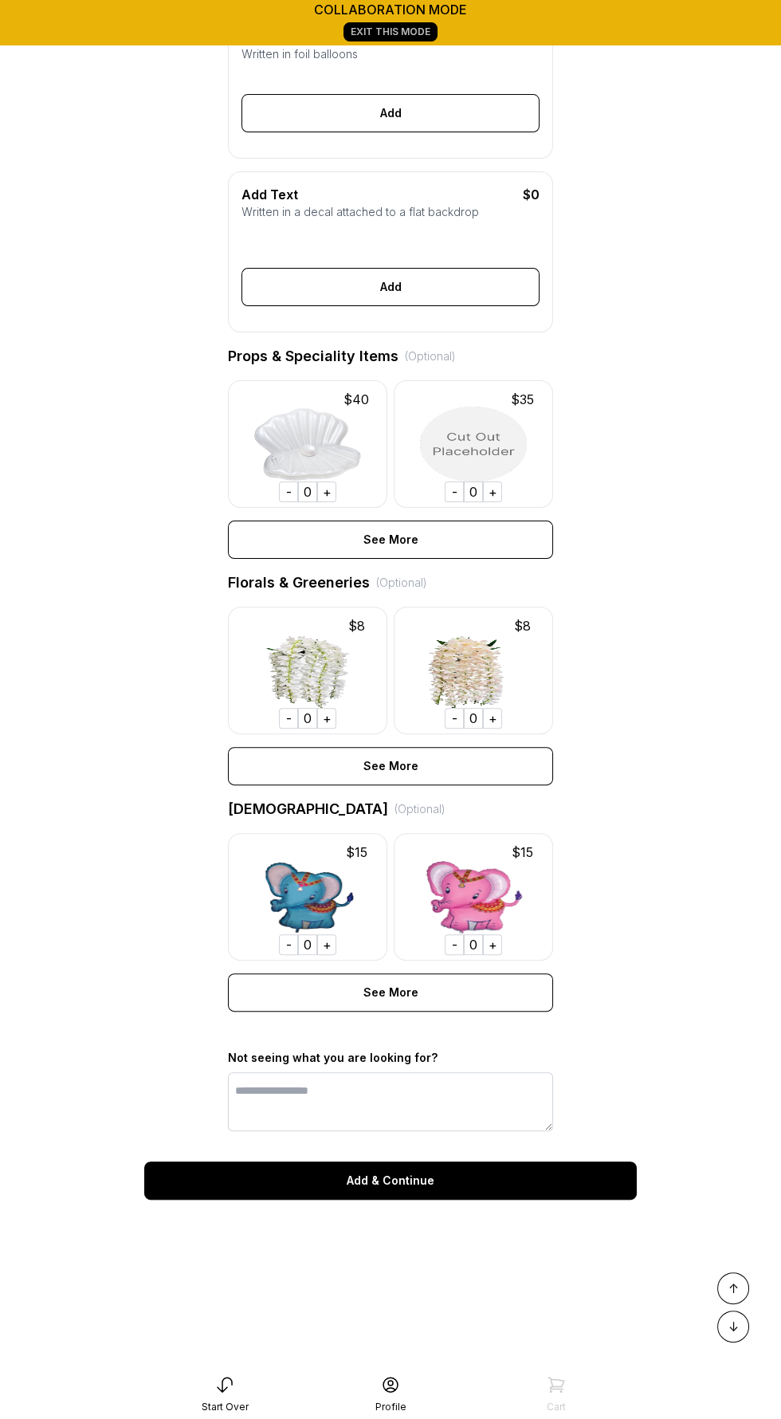
scroll to position [521, 0]
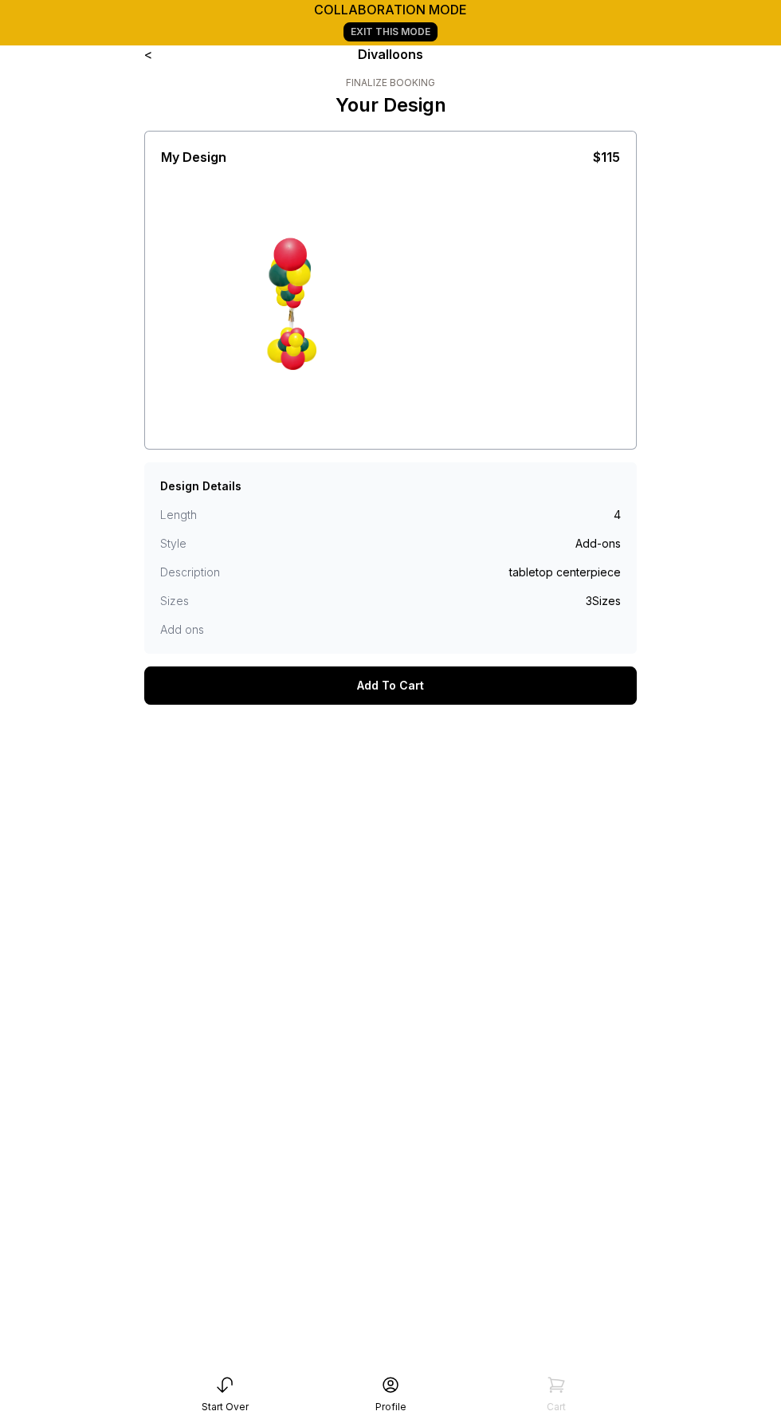
click at [436, 683] on div "Add To Cart" at bounding box center [390, 685] width 493 height 38
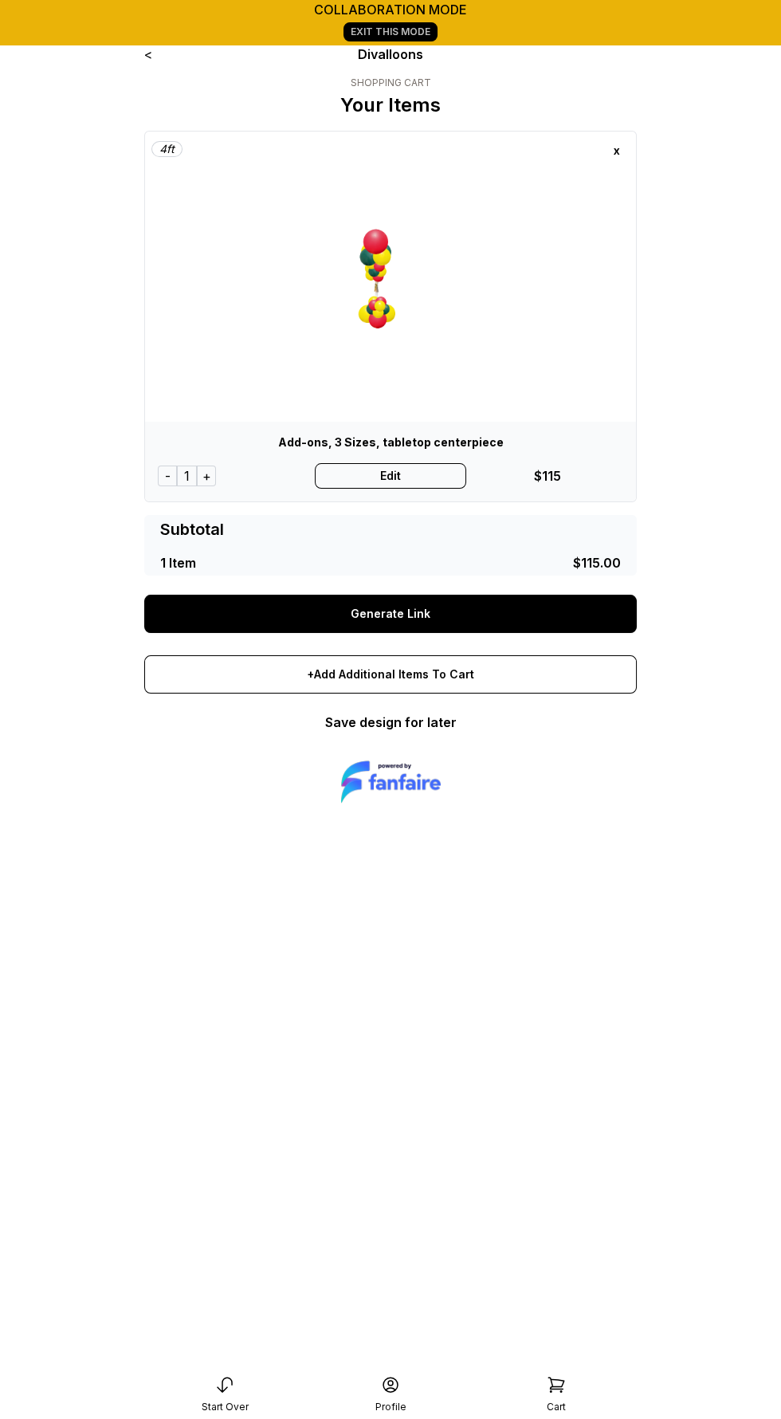
click at [201, 480] on div "+" at bounding box center [206, 475] width 19 height 21
click at [422, 725] on link "Save design for later" at bounding box center [391, 722] width 132 height 16
click at [409, 715] on link "Save design for later" at bounding box center [391, 722] width 132 height 16
click at [418, 716] on link "Save design for later" at bounding box center [391, 722] width 132 height 16
